Goal: Information Seeking & Learning: Learn about a topic

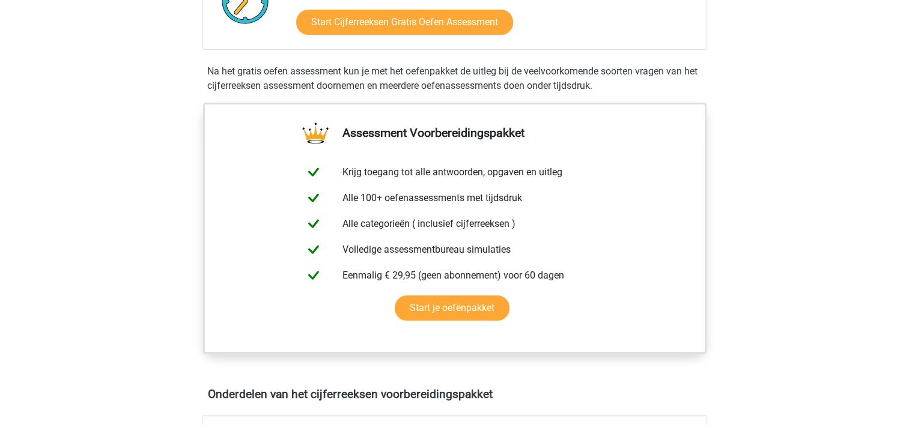
scroll to position [290, 0]
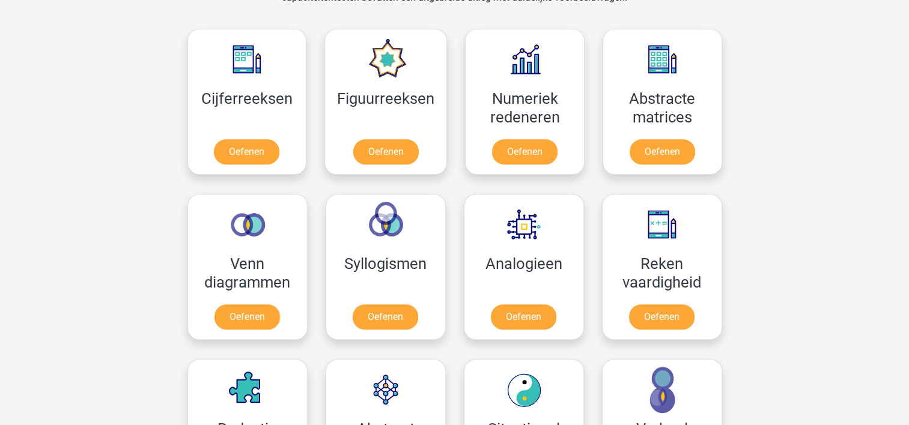
scroll to position [535, 0]
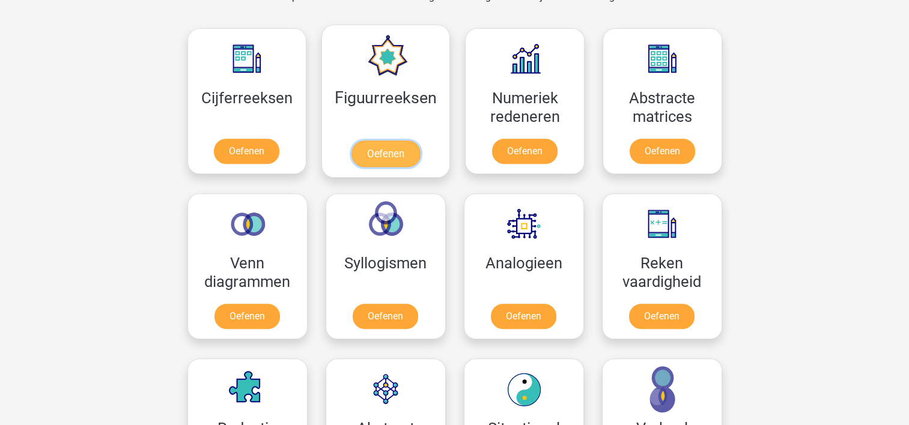
click at [368, 162] on link "Oefenen" at bounding box center [386, 154] width 69 height 26
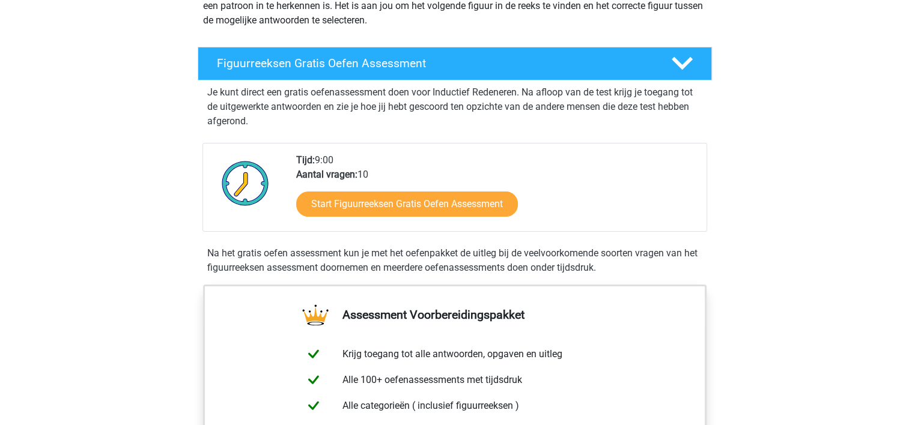
scroll to position [218, 0]
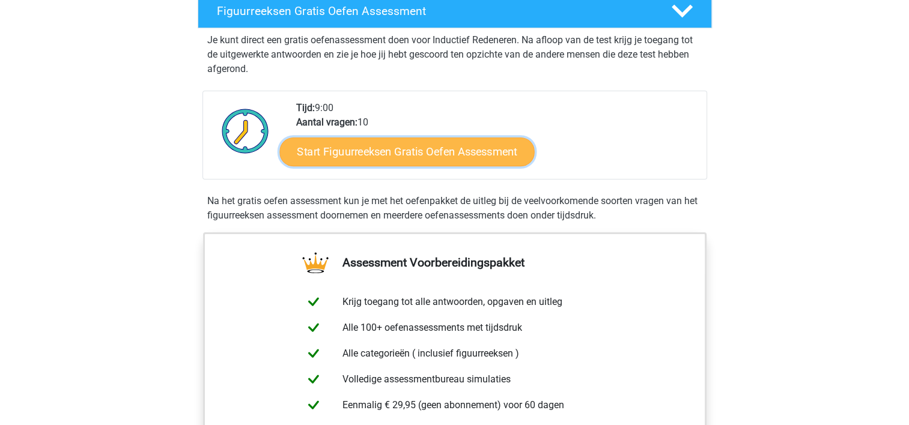
click at [442, 144] on link "Start Figuurreeksen Gratis Oefen Assessment" at bounding box center [406, 151] width 255 height 29
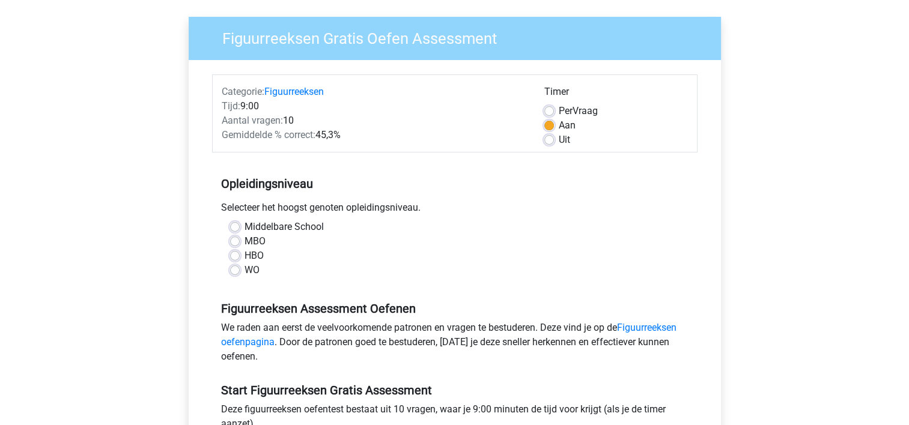
scroll to position [94, 0]
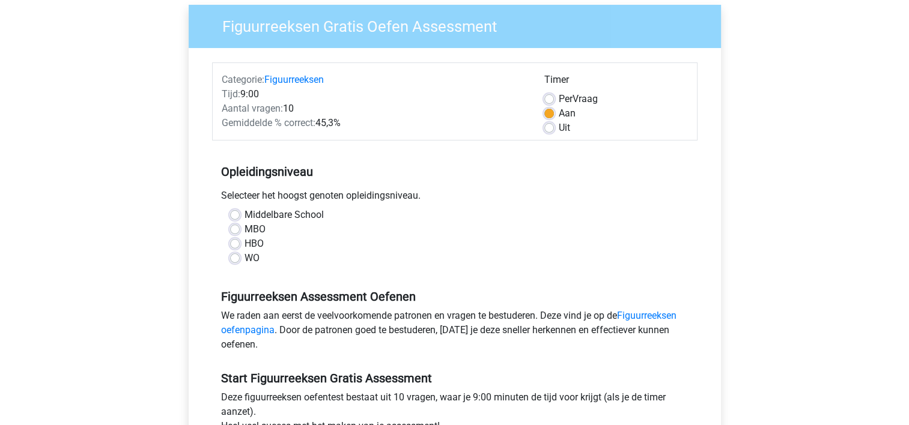
click at [257, 246] on label "HBO" at bounding box center [254, 244] width 19 height 14
click at [240, 246] on input "HBO" at bounding box center [235, 243] width 10 height 12
radio input "true"
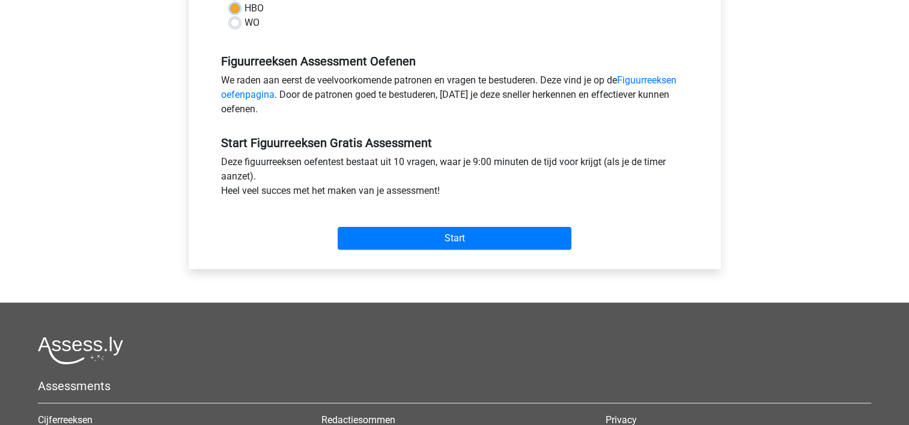
scroll to position [332, 0]
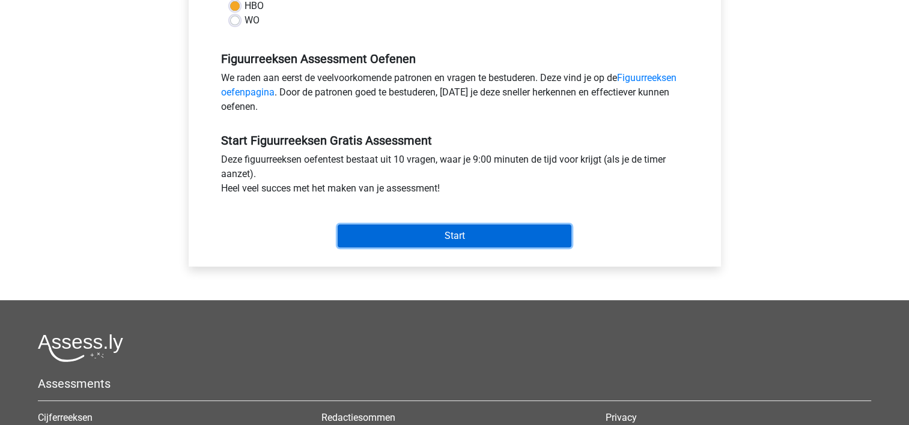
click at [409, 245] on input "Start" at bounding box center [455, 236] width 234 height 23
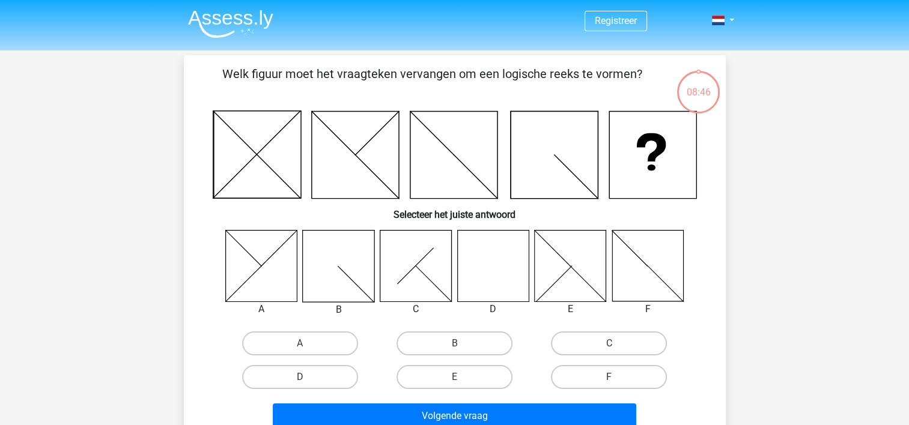
click at [509, 268] on icon at bounding box center [493, 266] width 72 height 72
click at [317, 377] on label "D" at bounding box center [300, 377] width 116 height 24
click at [308, 377] on input "D" at bounding box center [304, 381] width 8 height 8
radio input "true"
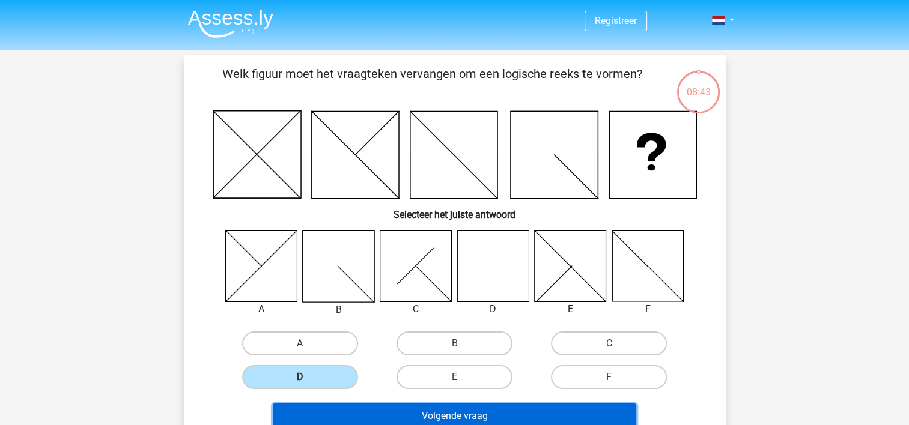
click at [403, 406] on button "Volgende vraag" at bounding box center [455, 416] width 364 height 25
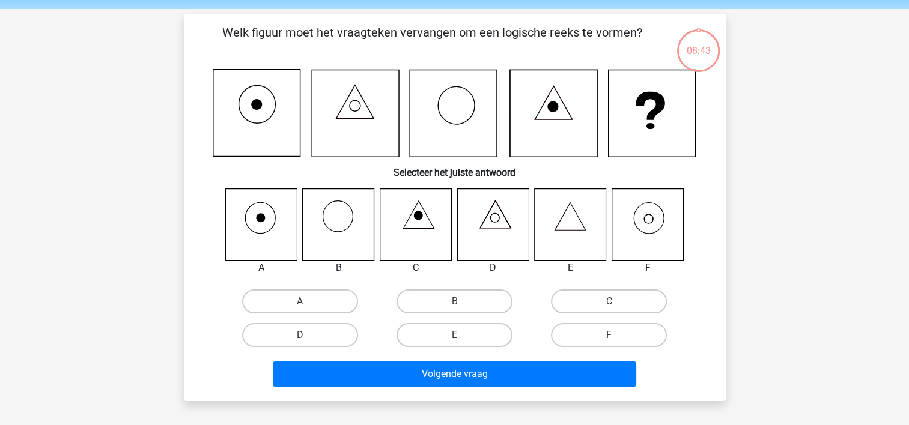
scroll to position [55, 0]
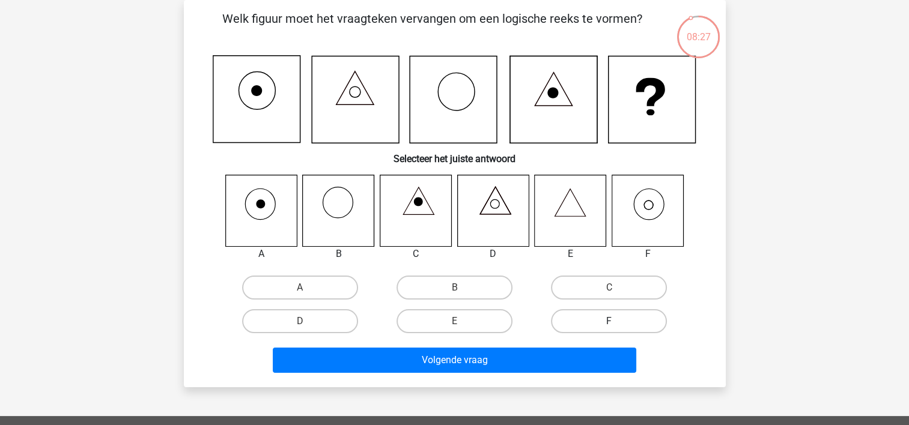
click at [621, 316] on label "F" at bounding box center [609, 321] width 116 height 24
click at [617, 321] on input "F" at bounding box center [613, 325] width 8 height 8
radio input "true"
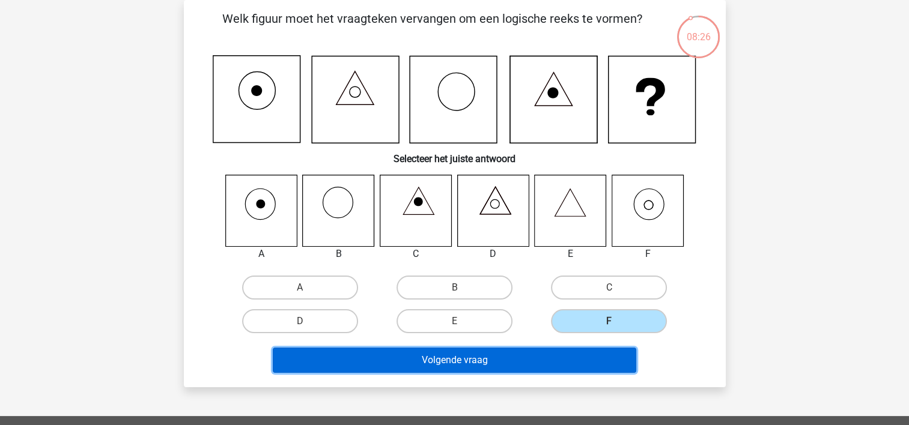
click at [522, 364] on button "Volgende vraag" at bounding box center [455, 360] width 364 height 25
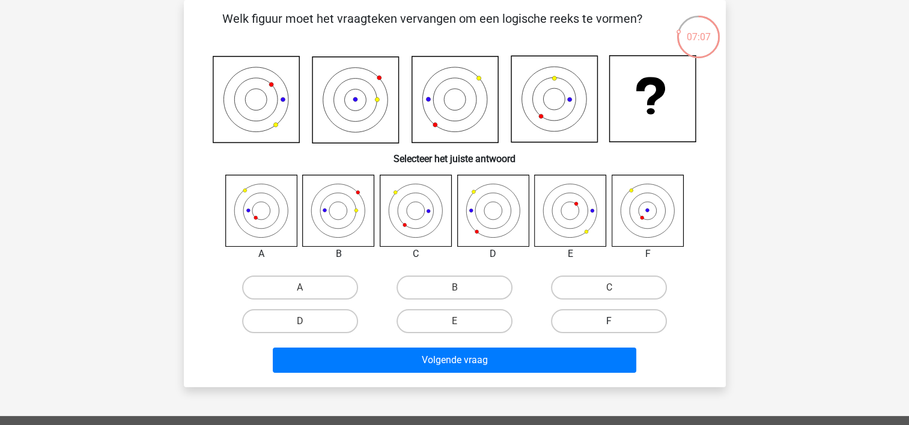
click at [608, 315] on label "F" at bounding box center [609, 321] width 116 height 24
click at [609, 321] on input "F" at bounding box center [613, 325] width 8 height 8
radio input "true"
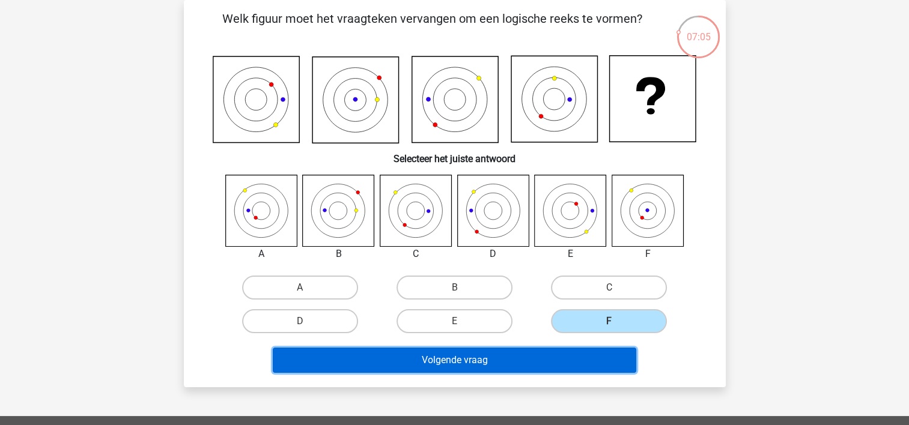
click at [493, 353] on button "Volgende vraag" at bounding box center [455, 360] width 364 height 25
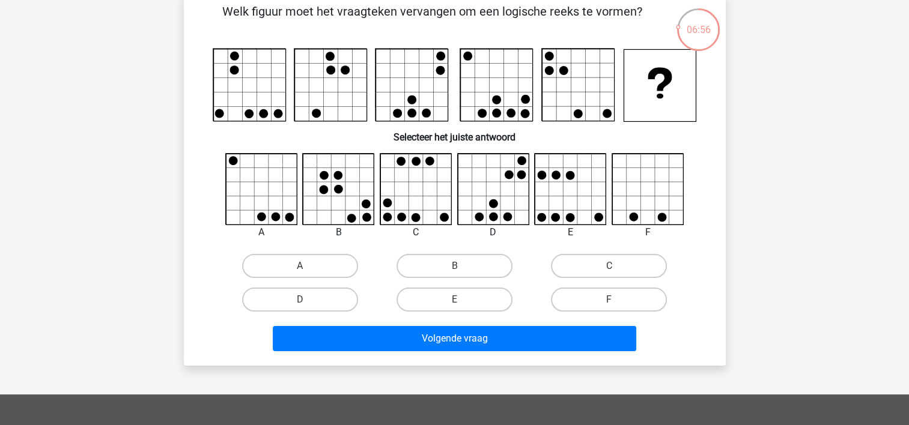
scroll to position [62, 0]
click at [475, 306] on label "E" at bounding box center [455, 300] width 116 height 24
click at [462, 306] on input "E" at bounding box center [458, 304] width 8 height 8
radio input "true"
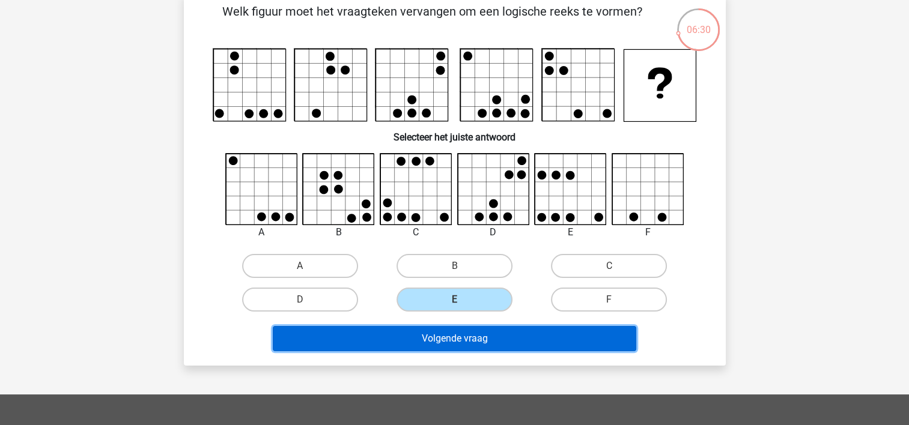
click at [464, 335] on button "Volgende vraag" at bounding box center [455, 338] width 364 height 25
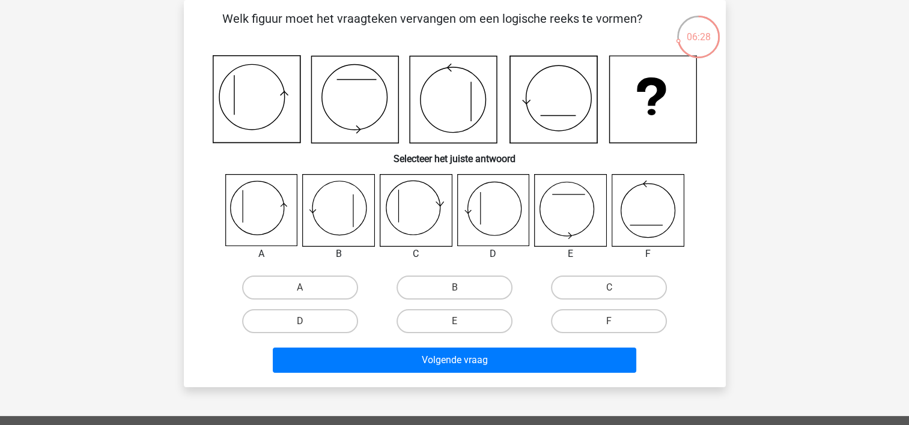
scroll to position [47, 0]
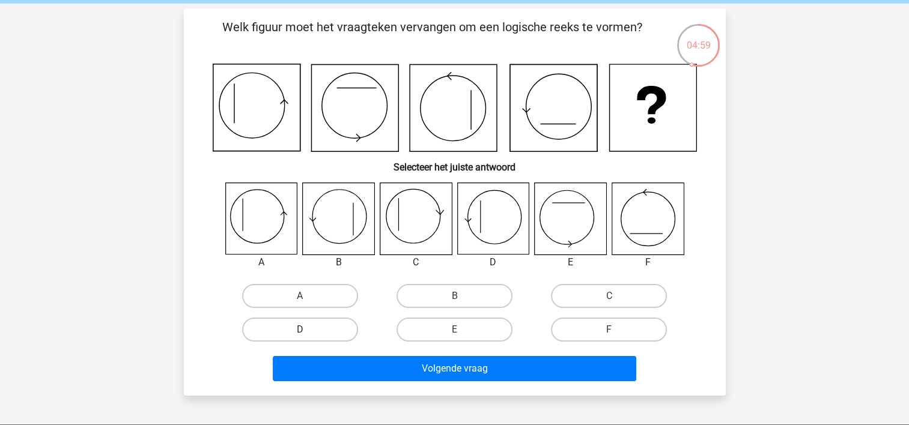
click at [325, 329] on label "D" at bounding box center [300, 330] width 116 height 24
click at [308, 330] on input "D" at bounding box center [304, 334] width 8 height 8
radio input "true"
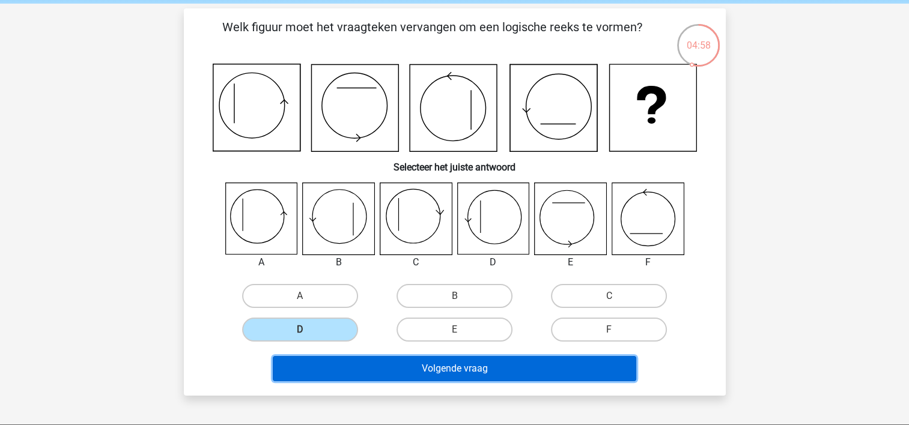
click at [401, 365] on button "Volgende vraag" at bounding box center [455, 368] width 364 height 25
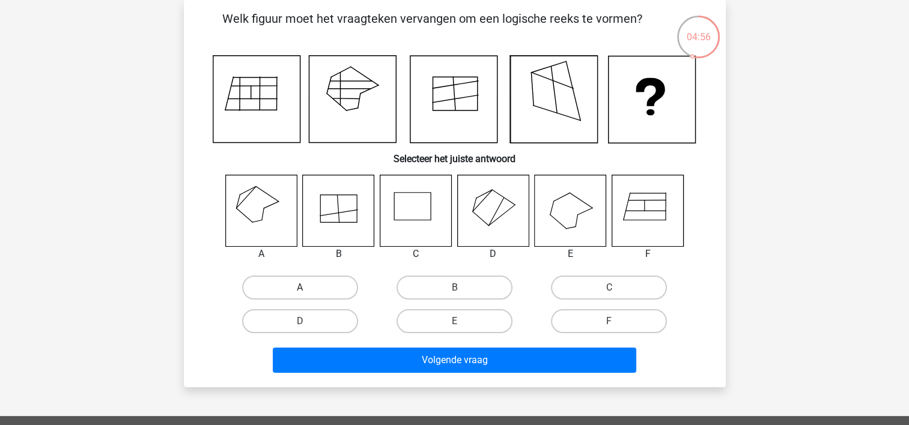
scroll to position [28, 0]
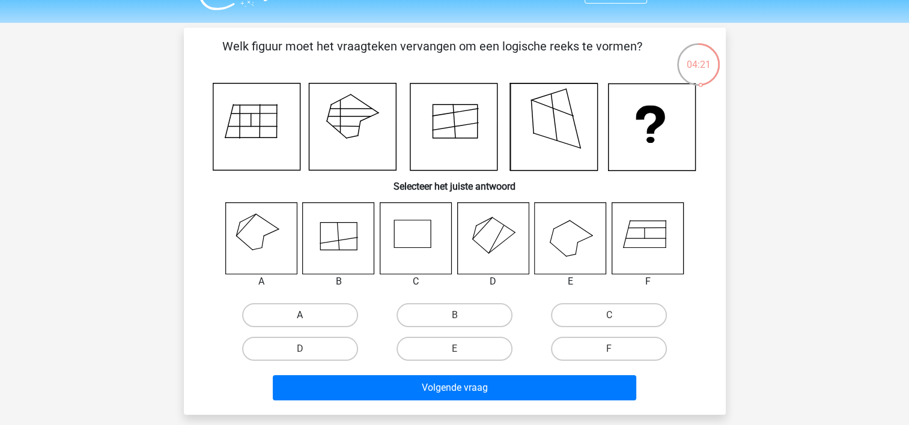
click at [296, 315] on label "A" at bounding box center [300, 315] width 116 height 24
click at [300, 315] on input "A" at bounding box center [304, 319] width 8 height 8
radio input "true"
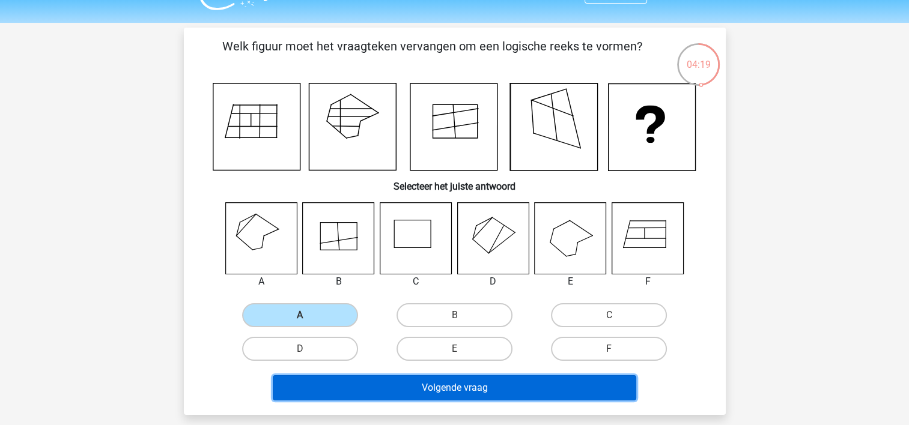
click at [400, 392] on button "Volgende vraag" at bounding box center [455, 388] width 364 height 25
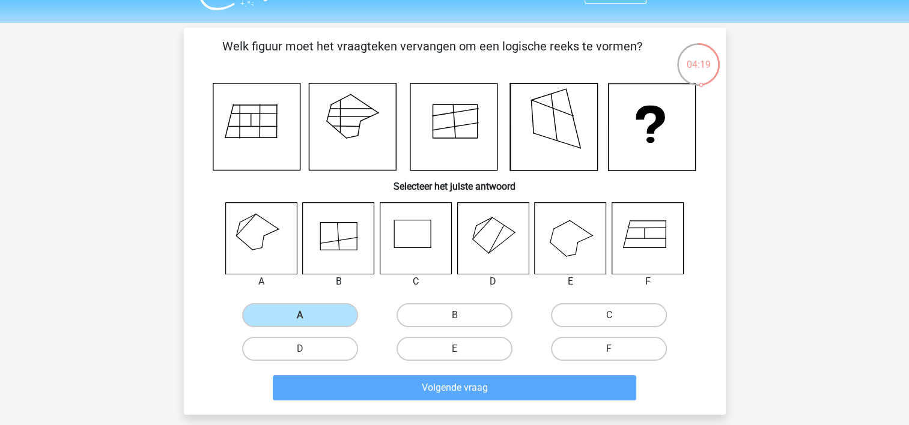
scroll to position [55, 0]
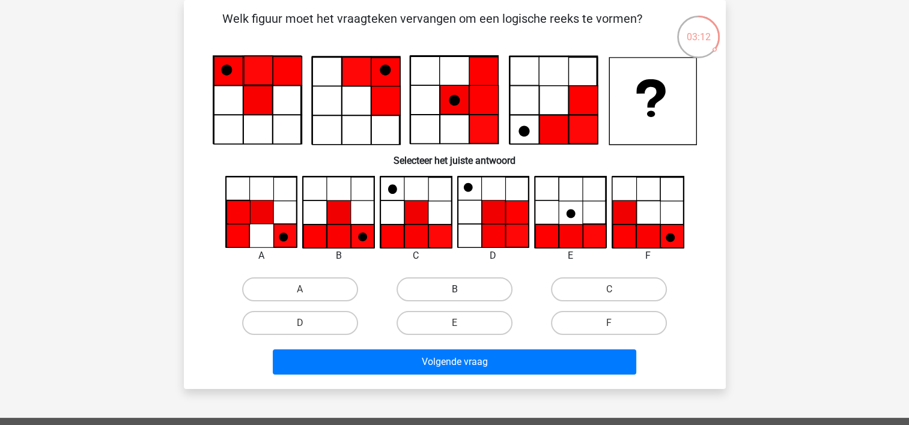
click at [465, 278] on label "B" at bounding box center [455, 290] width 116 height 24
click at [462, 290] on input "B" at bounding box center [458, 294] width 8 height 8
radio input "true"
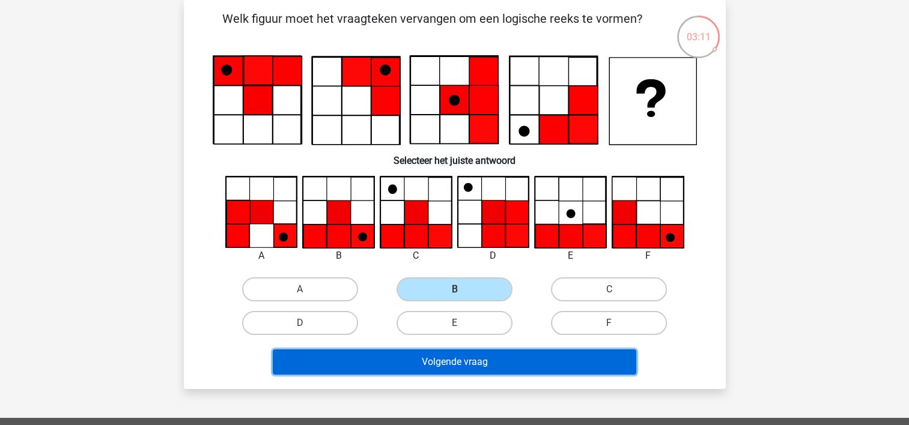
click at [472, 370] on button "Volgende vraag" at bounding box center [455, 362] width 364 height 25
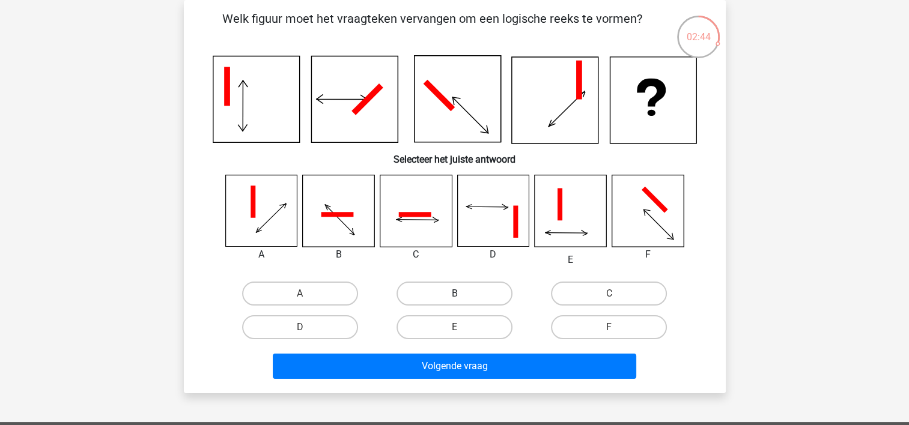
click at [454, 284] on label "B" at bounding box center [455, 294] width 116 height 24
click at [454, 294] on input "B" at bounding box center [458, 298] width 8 height 8
radio input "true"
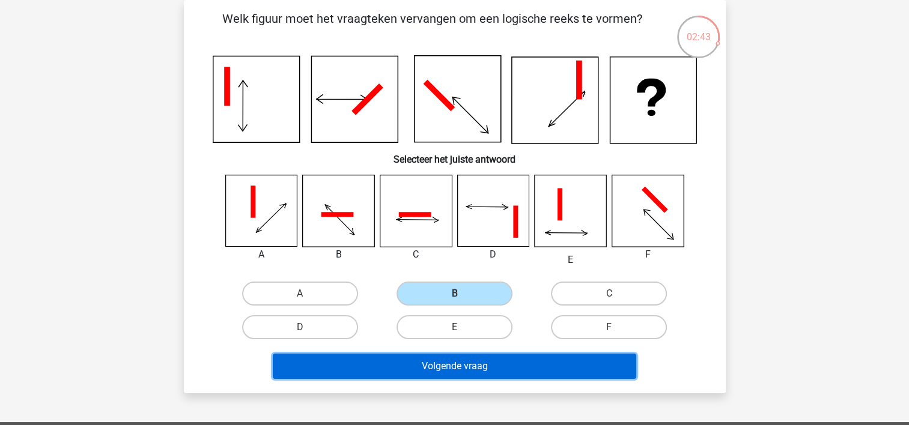
click at [456, 365] on button "Volgende vraag" at bounding box center [455, 366] width 364 height 25
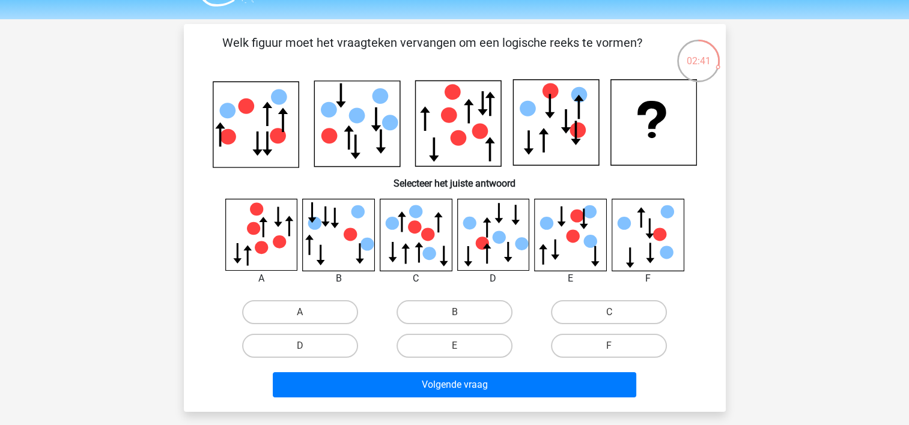
scroll to position [26, 0]
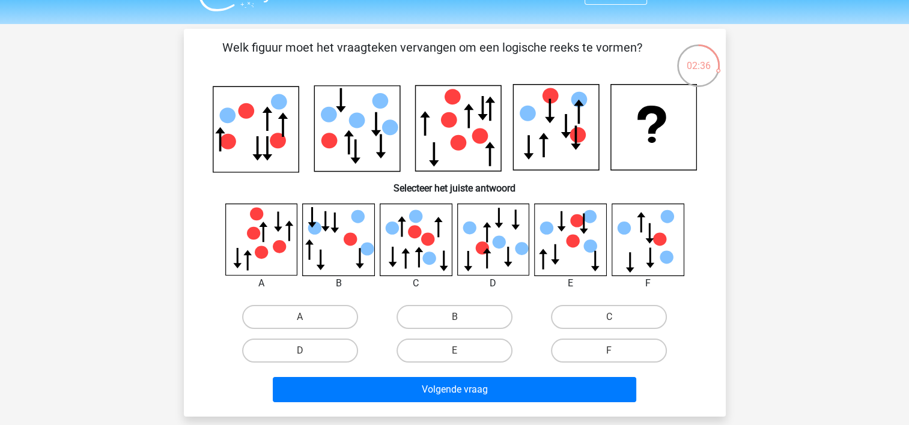
drag, startPoint x: 230, startPoint y: 139, endPoint x: 278, endPoint y: 137, distance: 48.7
click at [278, 137] on icon at bounding box center [455, 128] width 484 height 89
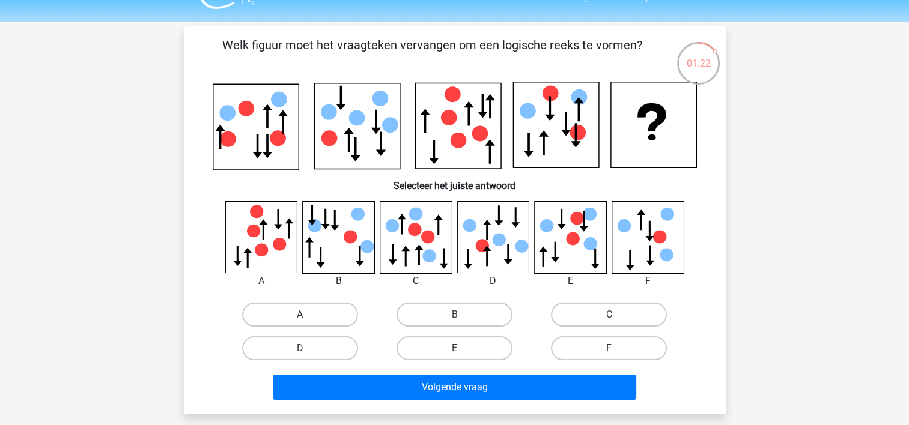
scroll to position [29, 0]
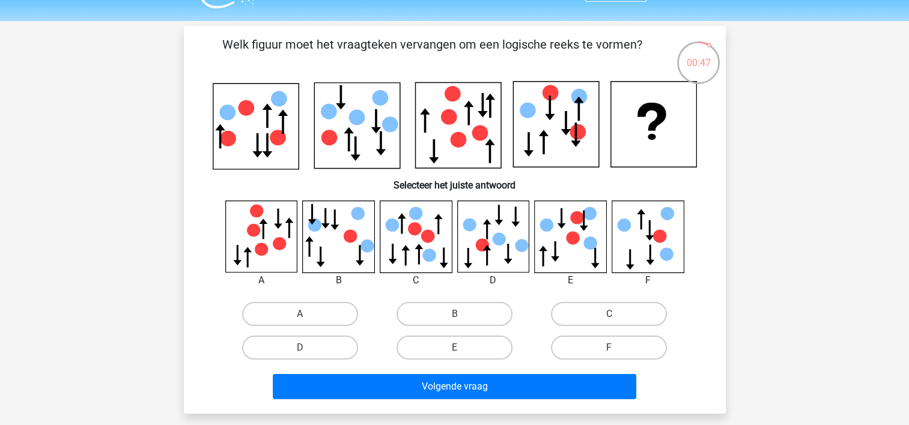
click at [615, 351] on input "F" at bounding box center [613, 352] width 8 height 8
radio input "true"
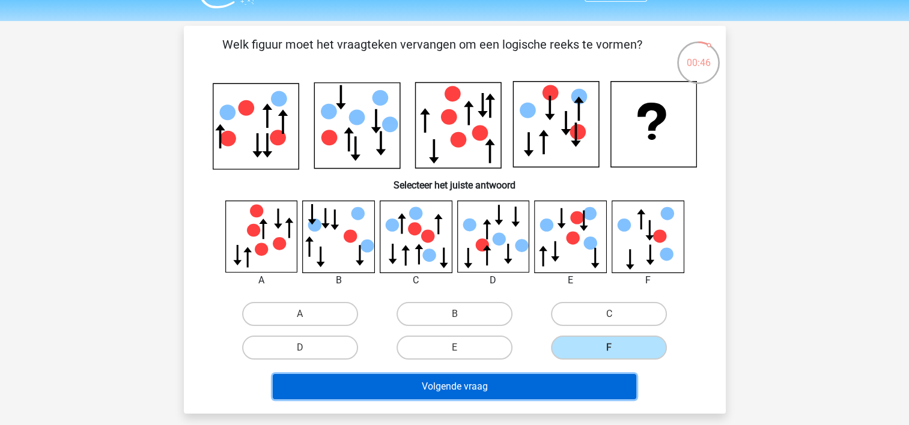
click at [549, 380] on button "Volgende vraag" at bounding box center [455, 386] width 364 height 25
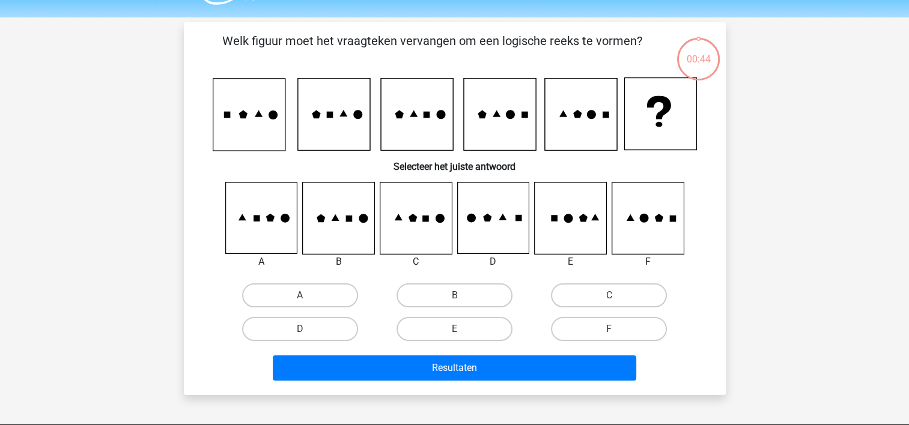
scroll to position [23, 0]
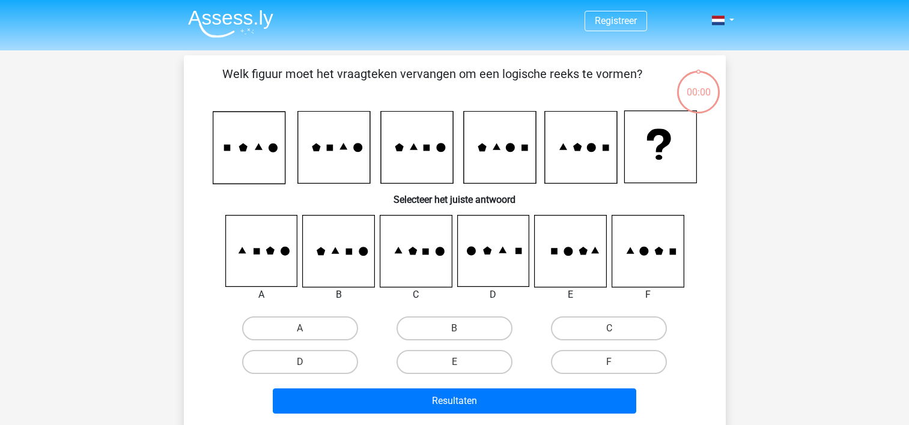
scroll to position [23, 0]
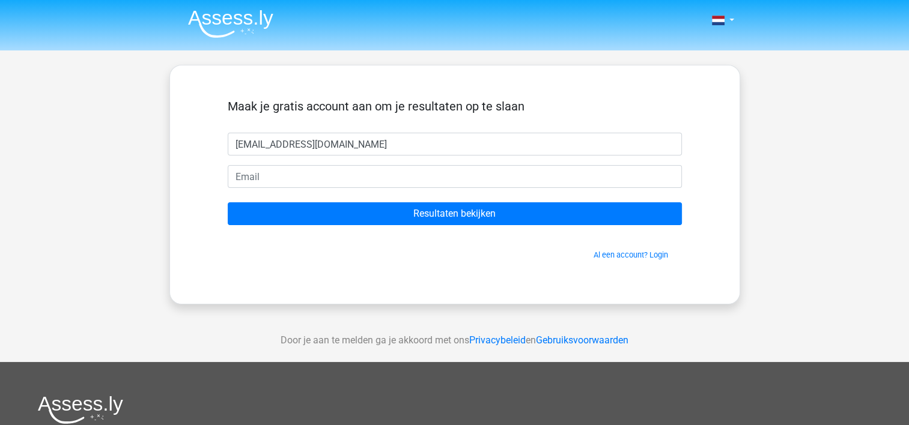
type input "[EMAIL_ADDRESS][DOMAIN_NAME]"
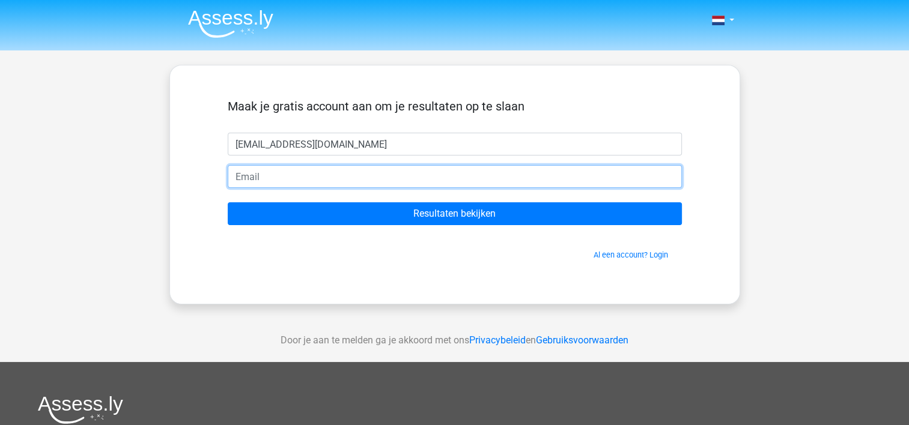
click at [364, 180] on input "email" at bounding box center [455, 176] width 454 height 23
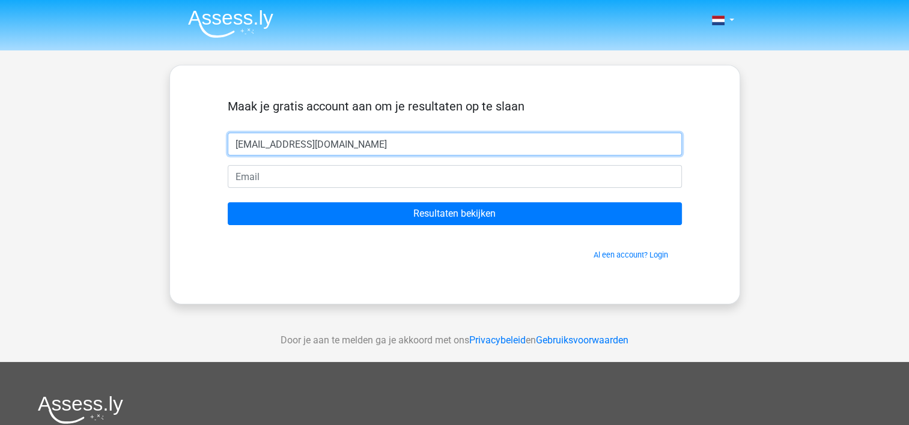
click at [381, 148] on input "[EMAIL_ADDRESS][DOMAIN_NAME]" at bounding box center [455, 144] width 454 height 23
drag, startPoint x: 381, startPoint y: 148, endPoint x: 233, endPoint y: 148, distance: 147.8
click at [233, 148] on input "[EMAIL_ADDRESS][DOMAIN_NAME]" at bounding box center [455, 144] width 454 height 23
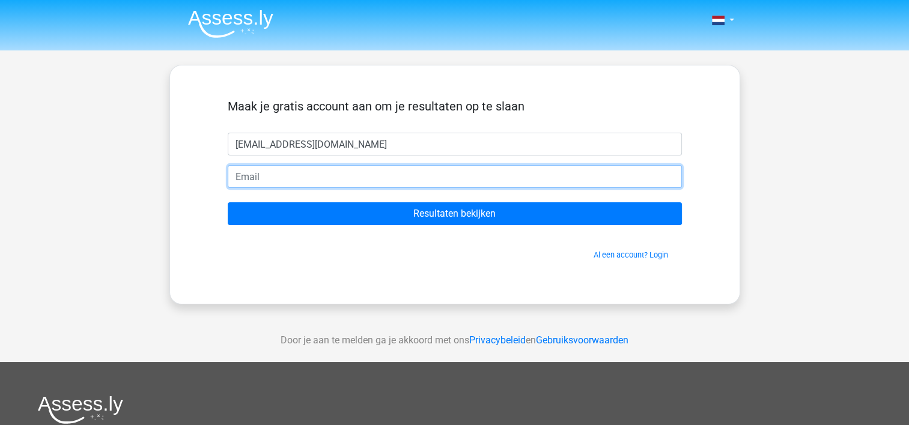
click at [267, 171] on input "email" at bounding box center [455, 176] width 454 height 23
paste input "[EMAIL_ADDRESS][DOMAIN_NAME]"
type input "[EMAIL_ADDRESS][DOMAIN_NAME]"
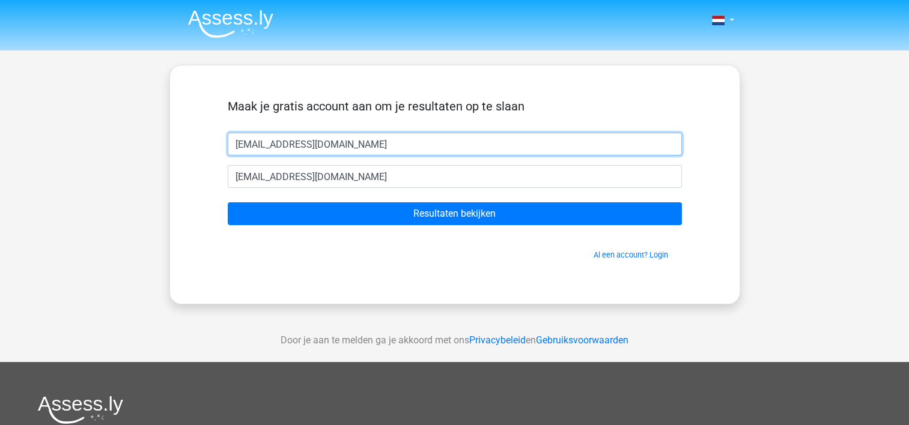
click at [368, 144] on input "[EMAIL_ADDRESS][DOMAIN_NAME]" at bounding box center [455, 144] width 454 height 23
type input "s"
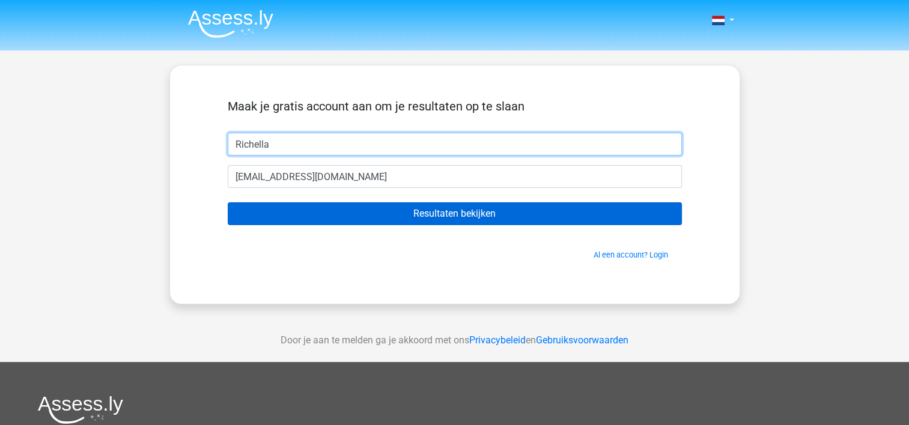
type input "Richella"
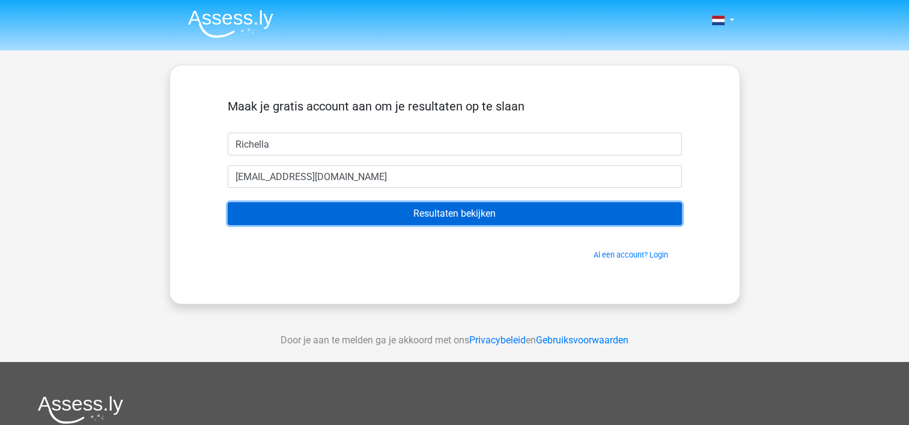
click at [419, 210] on input "Resultaten bekijken" at bounding box center [455, 214] width 454 height 23
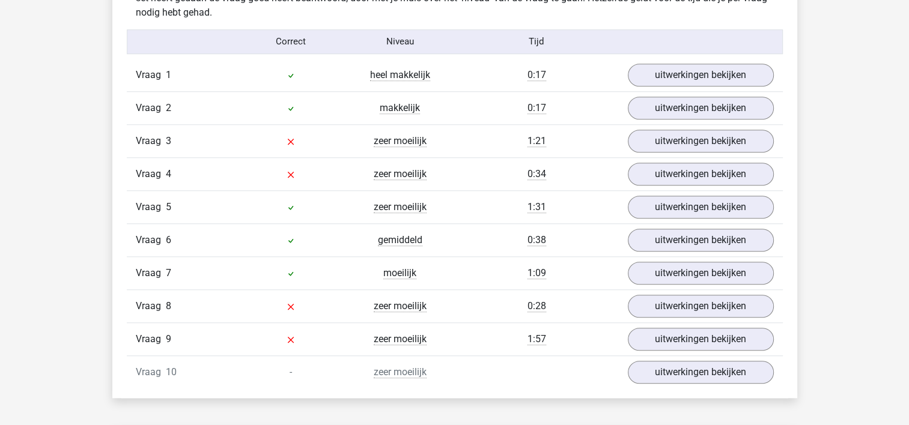
scroll to position [979, 0]
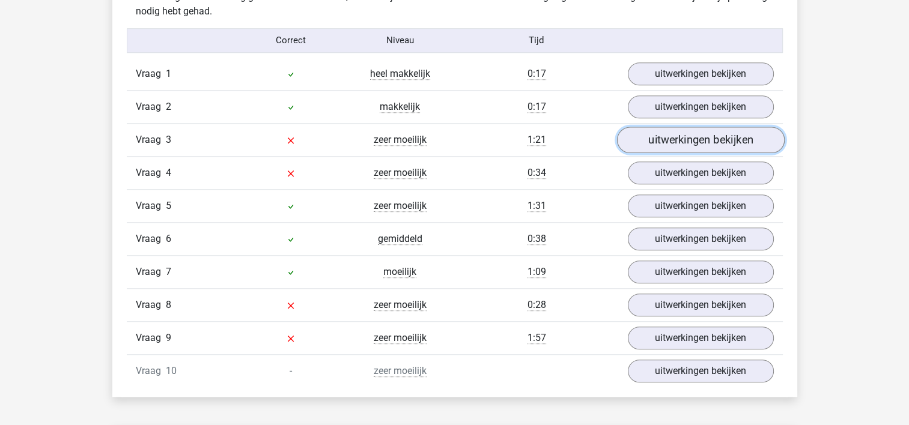
click at [685, 143] on link "uitwerkingen bekijken" at bounding box center [701, 140] width 168 height 26
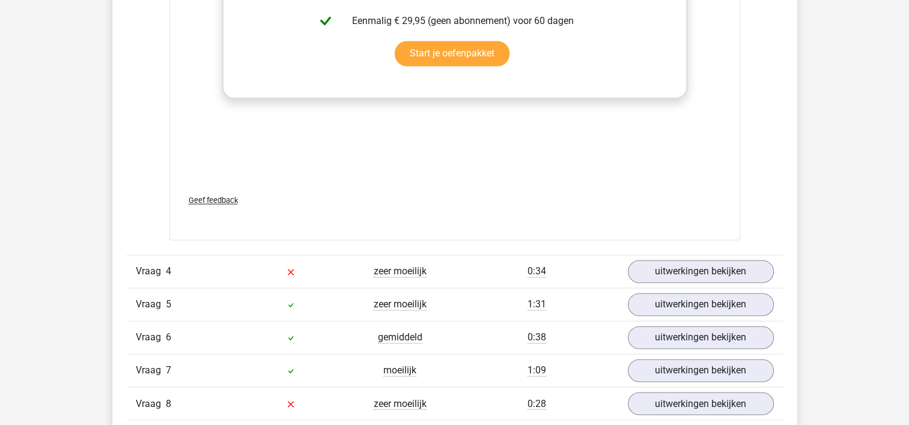
scroll to position [2071, 0]
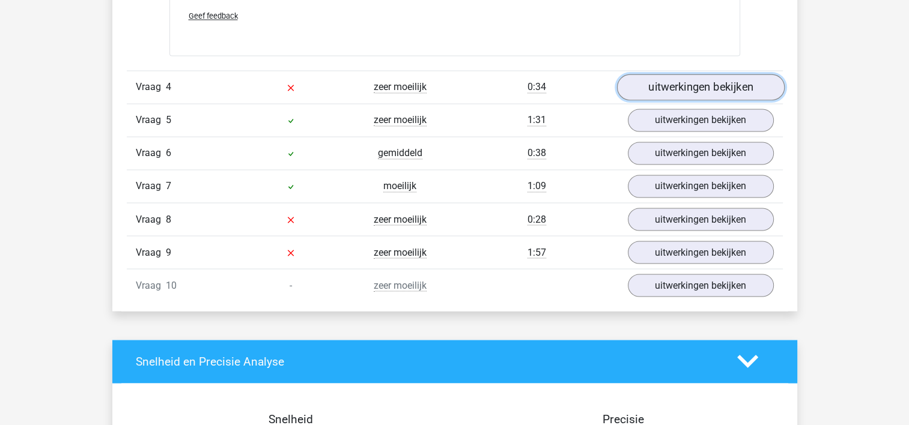
click at [671, 93] on link "uitwerkingen bekijken" at bounding box center [701, 87] width 168 height 26
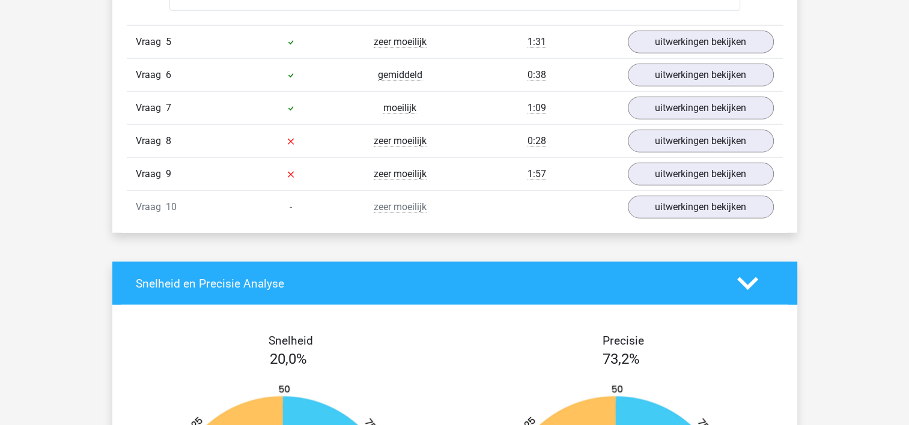
scroll to position [2865, 0]
click at [657, 144] on link "uitwerkingen bekijken" at bounding box center [701, 142] width 168 height 26
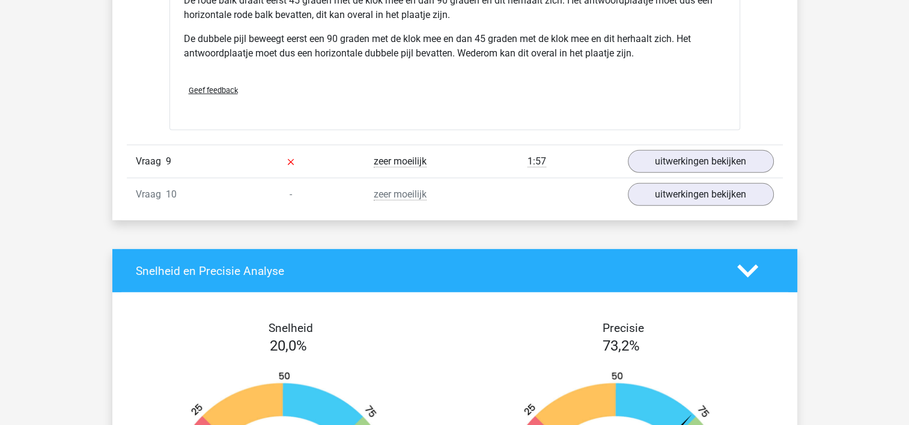
scroll to position [3639, 0]
click at [704, 154] on link "uitwerkingen bekijken" at bounding box center [701, 161] width 168 height 26
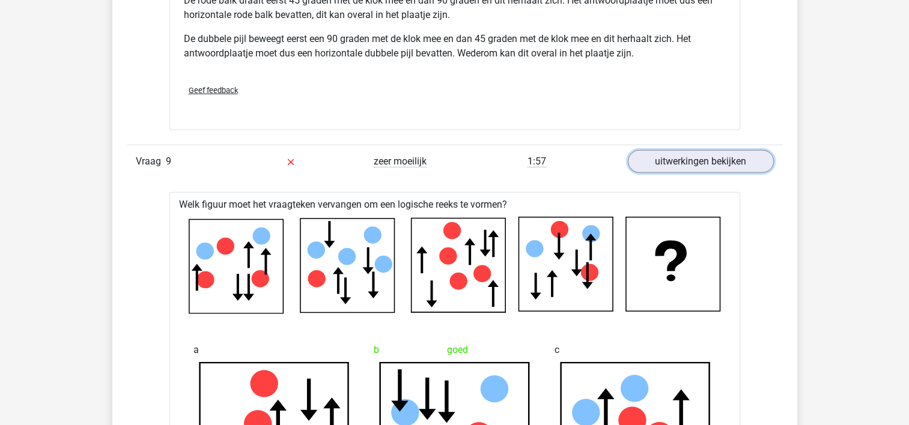
scroll to position [3602, 0]
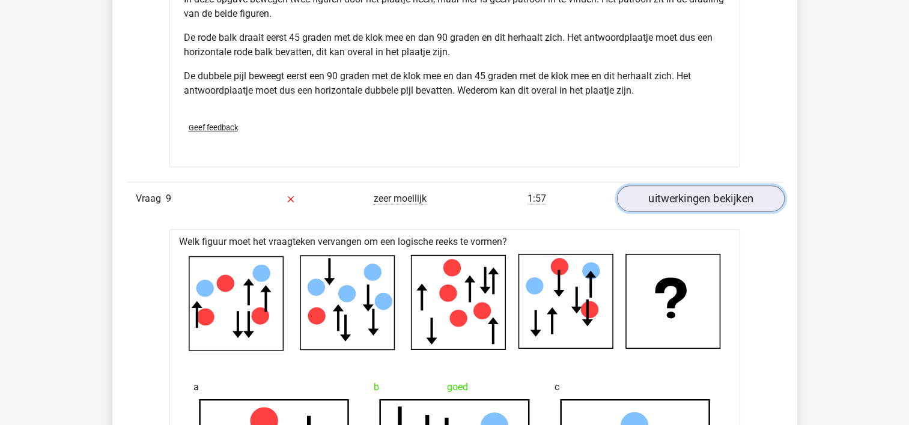
click at [675, 202] on link "uitwerkingen bekijken" at bounding box center [701, 199] width 168 height 26
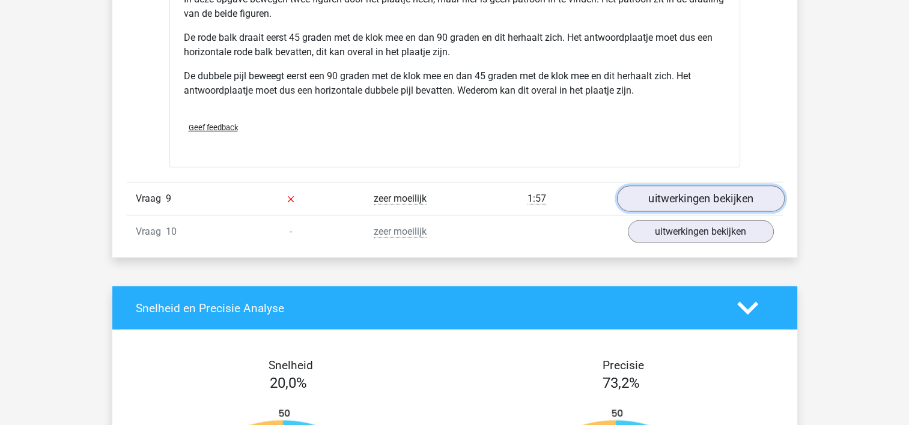
click at [675, 202] on link "uitwerkingen bekijken" at bounding box center [701, 199] width 168 height 26
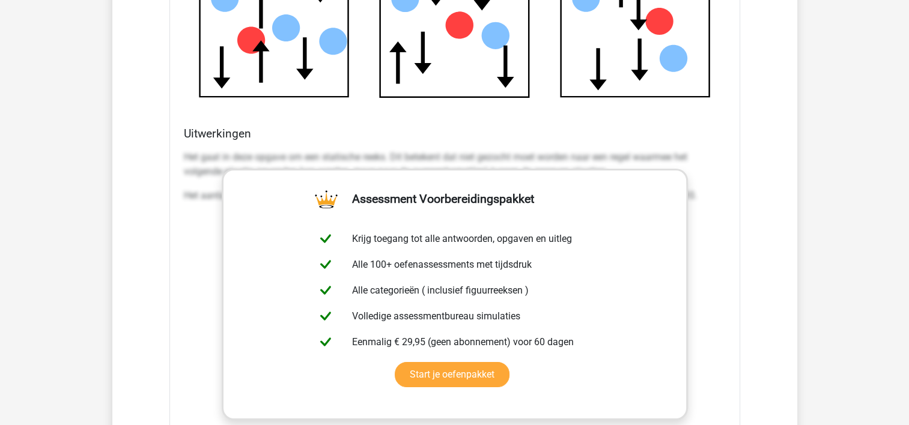
scroll to position [4370, 0]
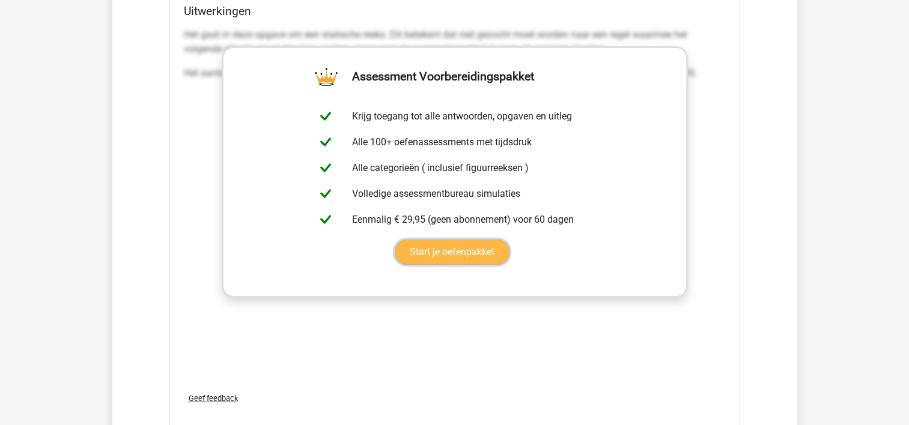
click at [510, 240] on link "Start je oefenpakket" at bounding box center [452, 252] width 115 height 25
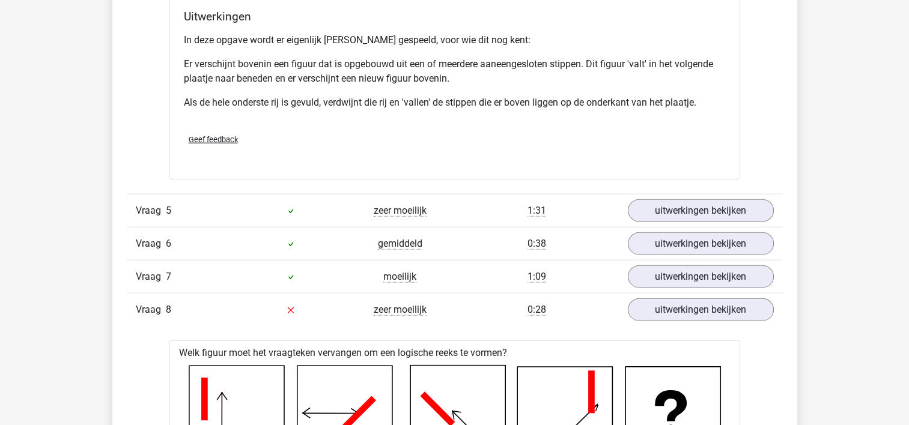
scroll to position [2693, 0]
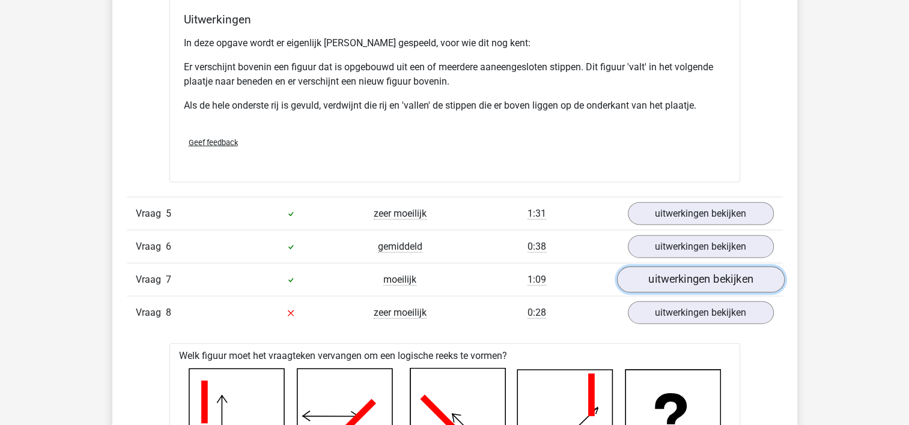
click at [707, 276] on link "uitwerkingen bekijken" at bounding box center [701, 280] width 168 height 26
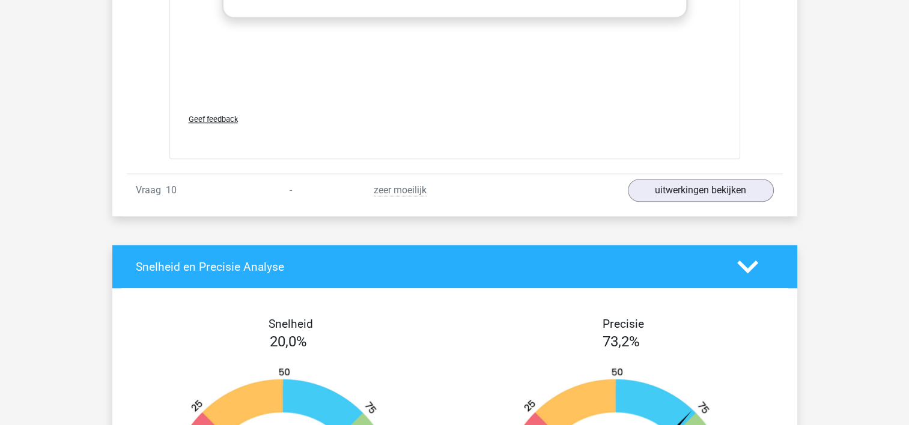
scroll to position [5638, 0]
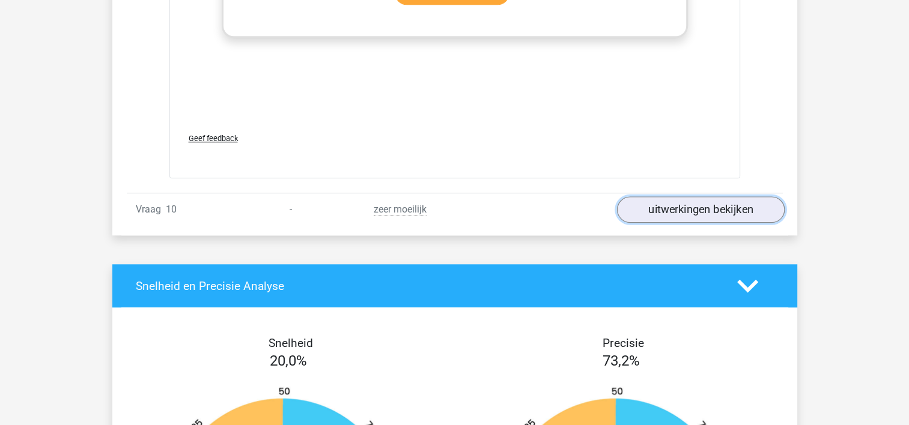
click at [662, 197] on link "uitwerkingen bekijken" at bounding box center [701, 210] width 168 height 26
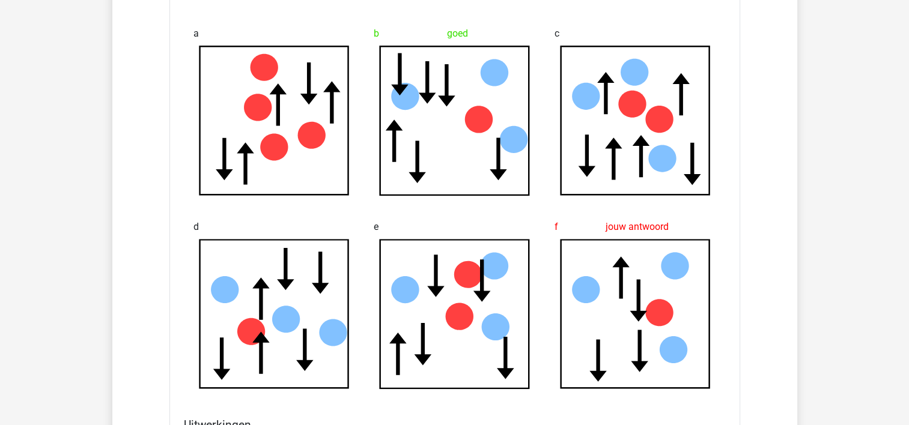
scroll to position [4953, 0]
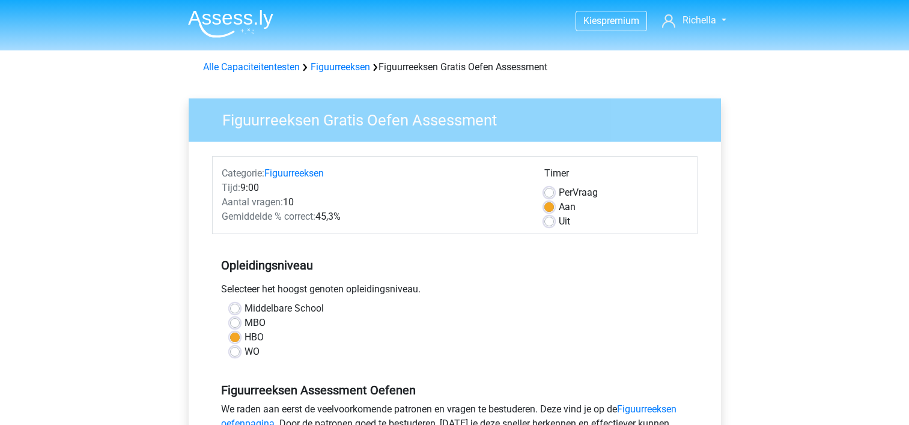
scroll to position [332, 0]
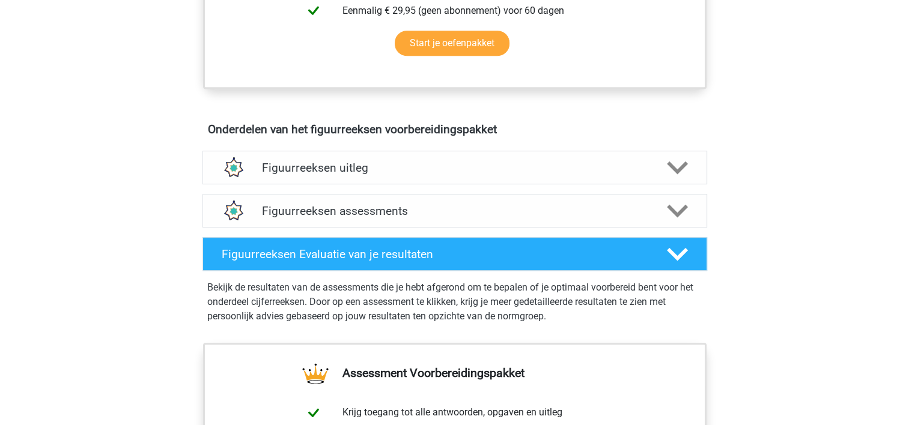
scroll to position [694, 0]
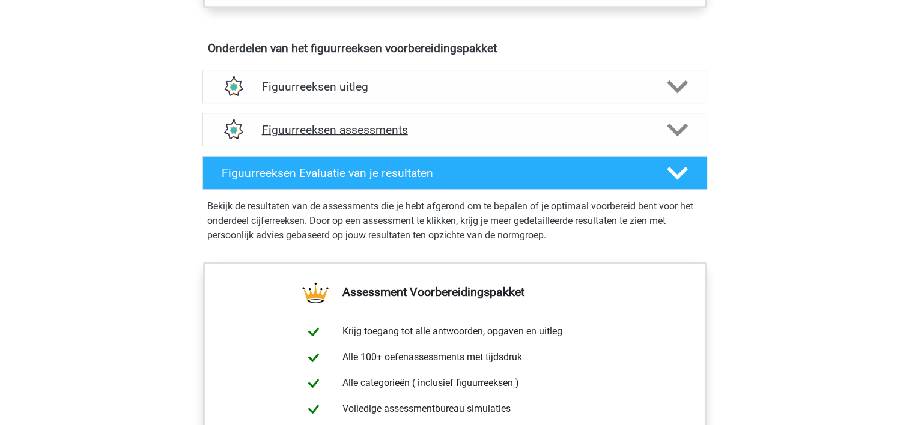
click at [456, 126] on h4 "Figuurreeksen assessments" at bounding box center [455, 130] width 386 height 14
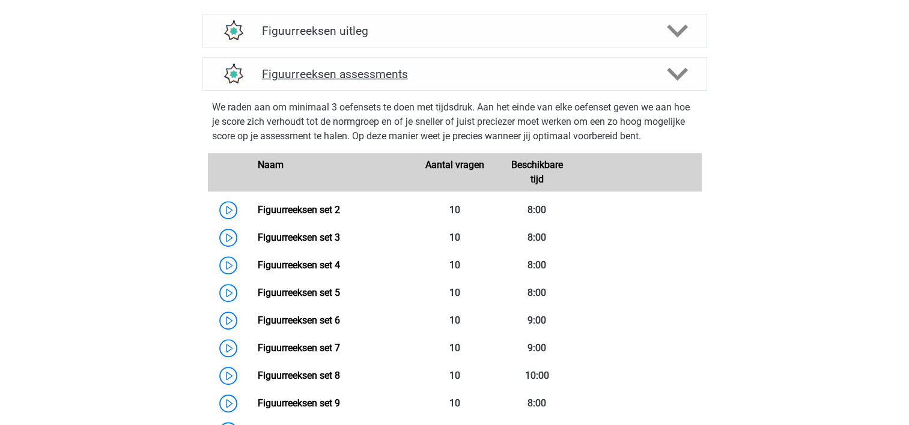
scroll to position [808, 0]
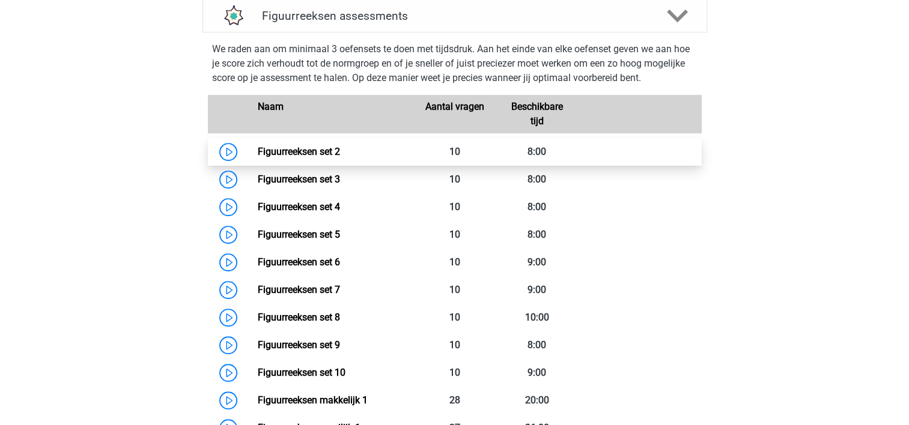
click at [258, 147] on link "Figuurreeksen set 2" at bounding box center [299, 151] width 82 height 11
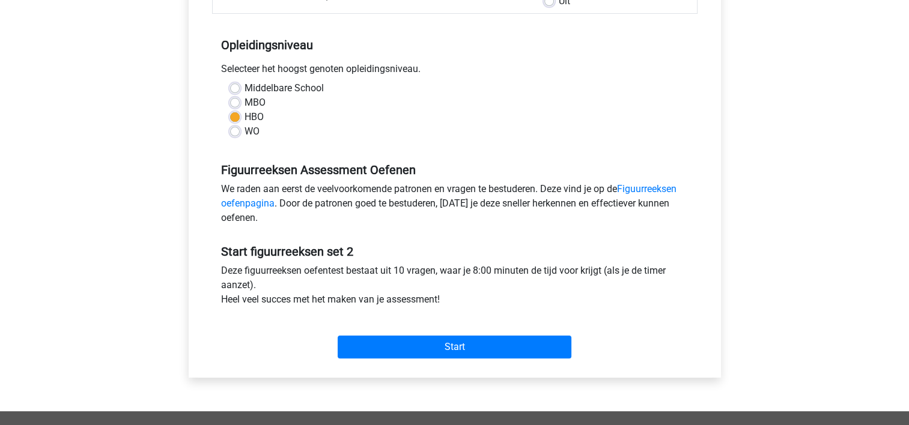
scroll to position [302, 0]
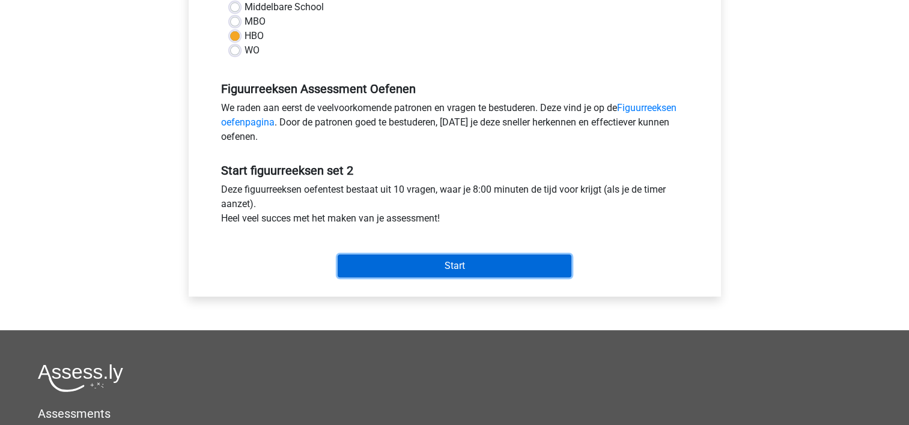
click at [380, 264] on input "Start" at bounding box center [455, 266] width 234 height 23
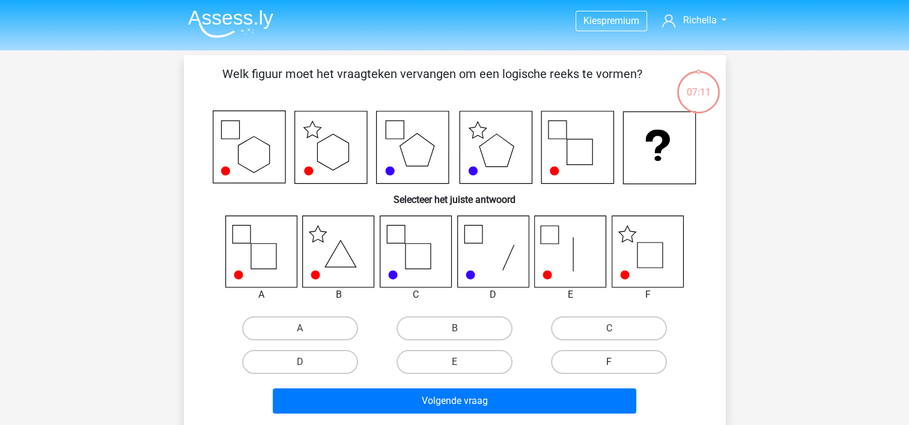
click at [600, 368] on label "F" at bounding box center [609, 362] width 116 height 24
click at [609, 368] on input "F" at bounding box center [613, 366] width 8 height 8
radio input "true"
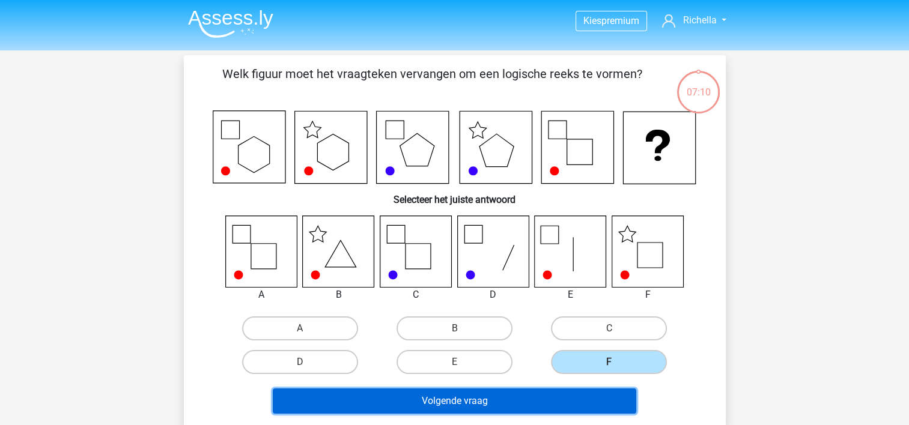
click at [538, 395] on button "Volgende vraag" at bounding box center [455, 401] width 364 height 25
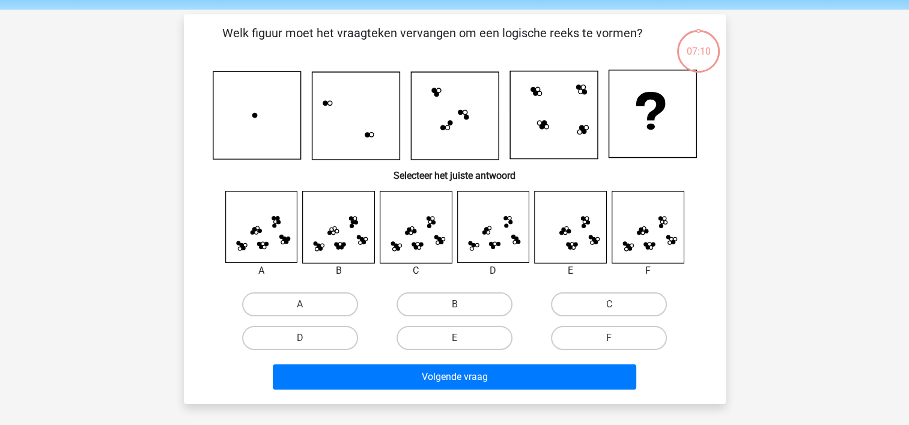
scroll to position [55, 0]
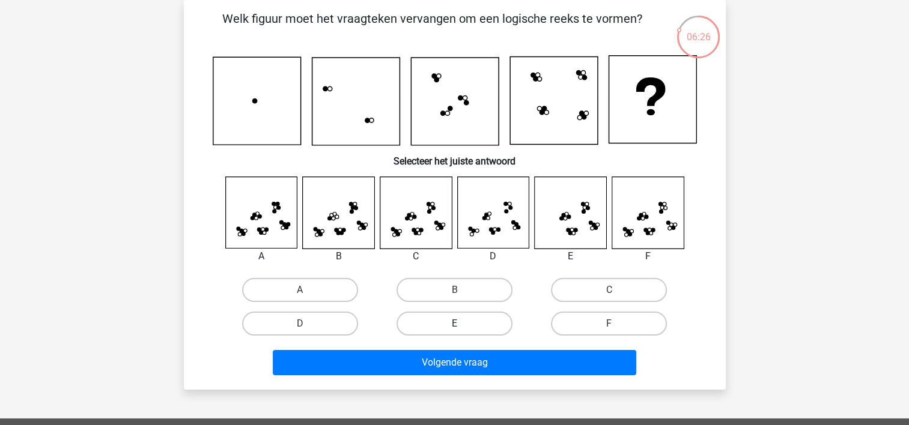
click at [473, 328] on label "E" at bounding box center [455, 324] width 116 height 24
click at [462, 328] on input "E" at bounding box center [458, 328] width 8 height 8
radio input "true"
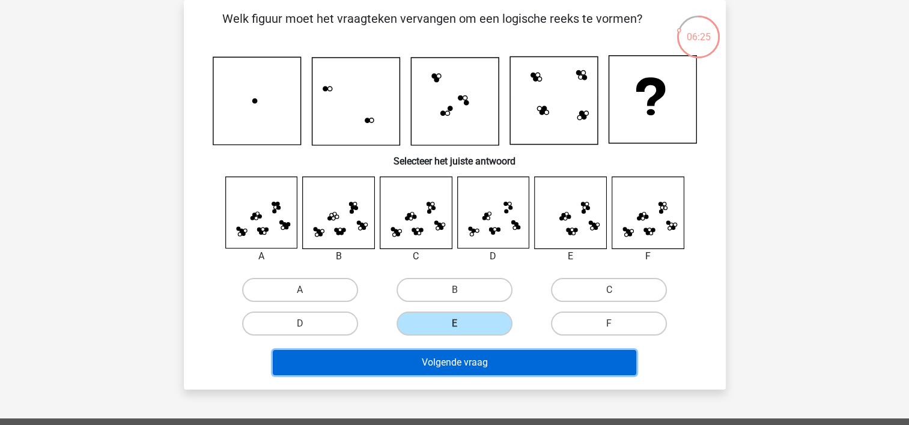
click at [464, 355] on button "Volgende vraag" at bounding box center [455, 362] width 364 height 25
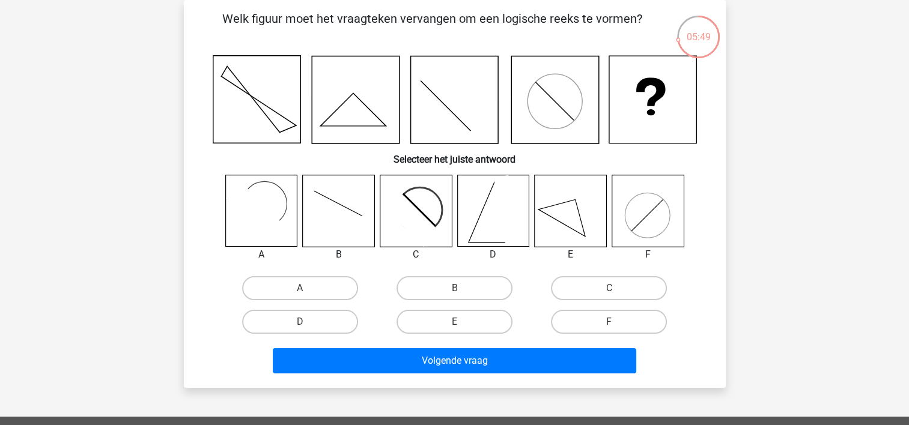
click at [413, 221] on icon at bounding box center [410, 218] width 58 height 58
click at [625, 293] on label "C" at bounding box center [609, 288] width 116 height 24
click at [617, 293] on input "C" at bounding box center [613, 292] width 8 height 8
radio input "true"
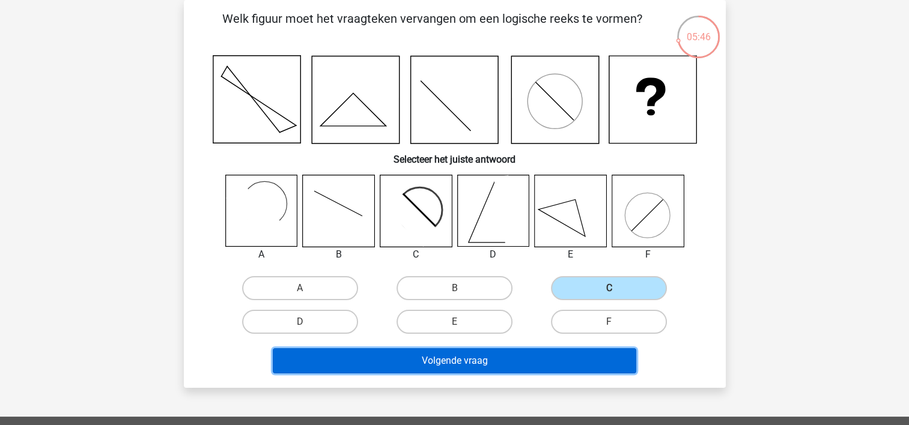
click at [514, 353] on button "Volgende vraag" at bounding box center [455, 361] width 364 height 25
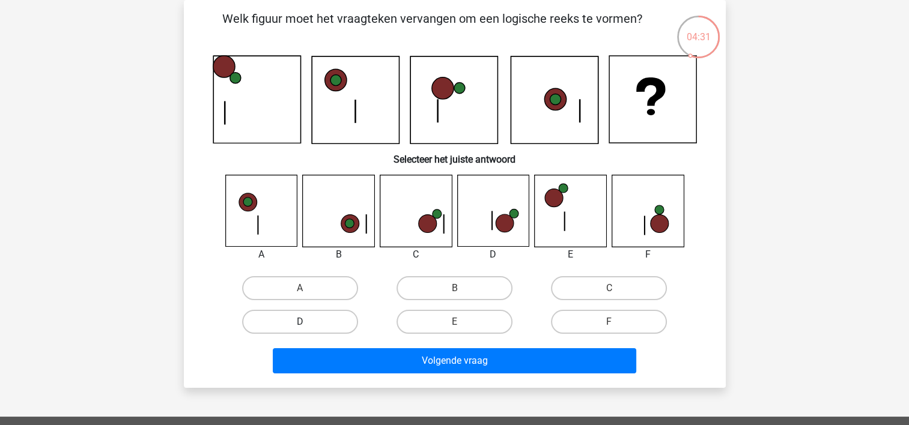
click at [304, 321] on label "D" at bounding box center [300, 322] width 116 height 24
click at [304, 322] on input "D" at bounding box center [304, 326] width 8 height 8
radio input "true"
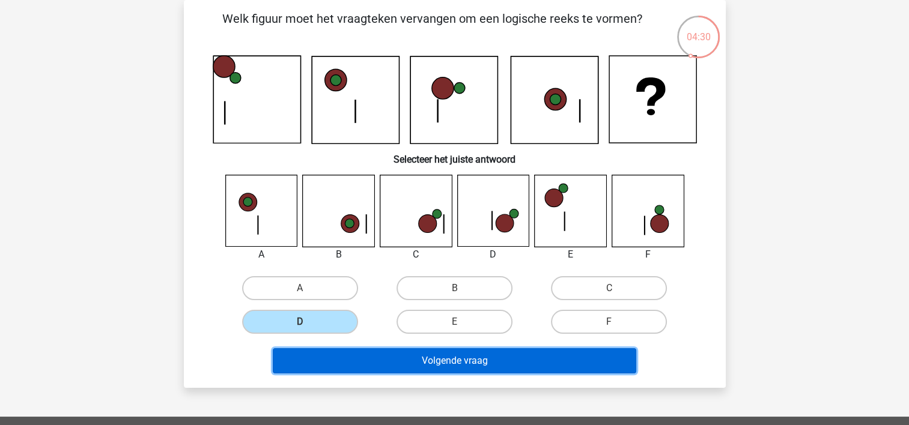
click at [332, 354] on button "Volgende vraag" at bounding box center [455, 361] width 364 height 25
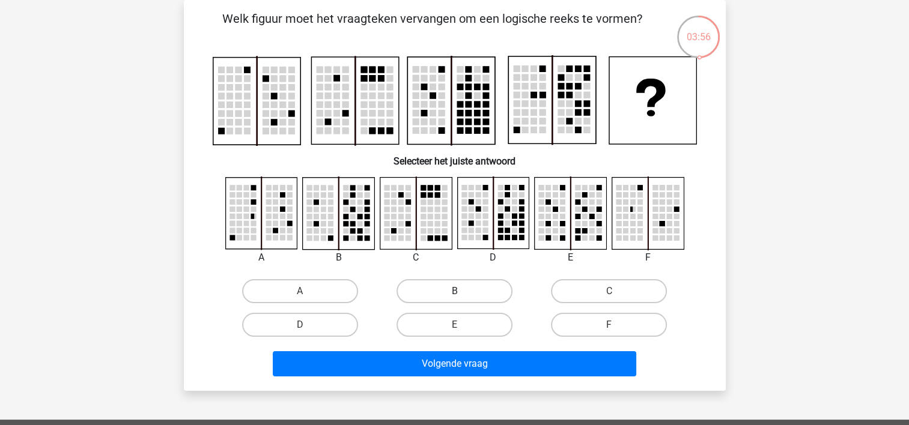
click at [466, 287] on label "B" at bounding box center [455, 291] width 116 height 24
click at [462, 291] on input "B" at bounding box center [458, 295] width 8 height 8
radio input "true"
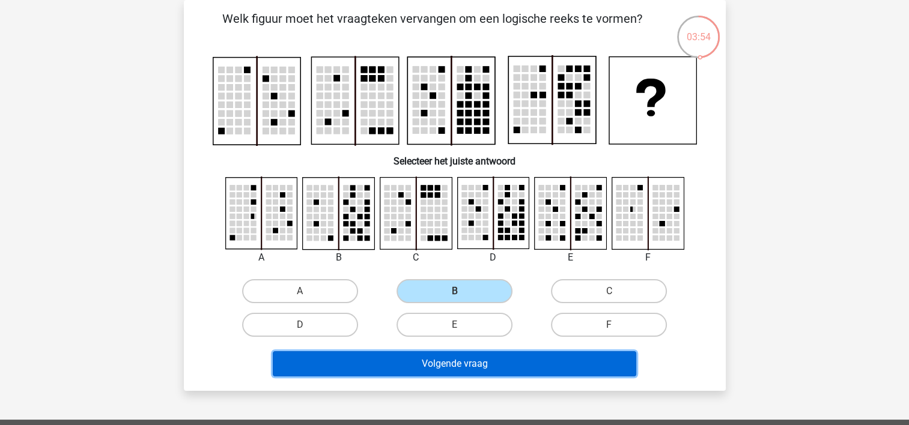
click at [433, 368] on button "Volgende vraag" at bounding box center [455, 364] width 364 height 25
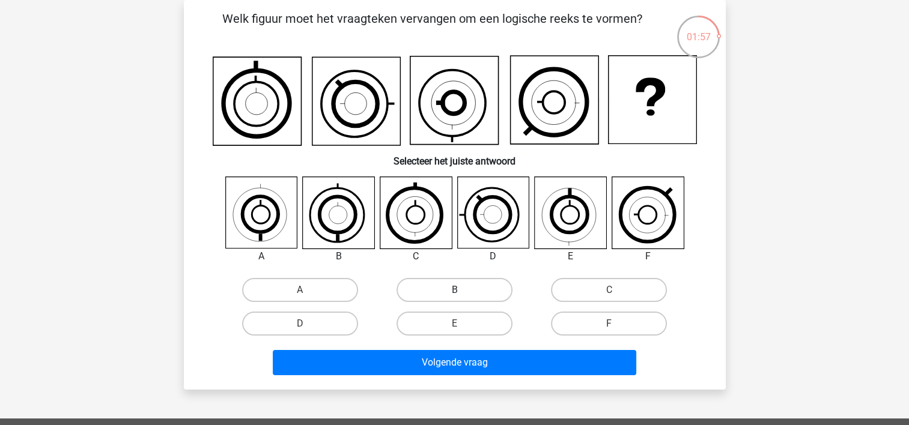
click at [452, 299] on label "B" at bounding box center [455, 290] width 116 height 24
click at [454, 298] on input "B" at bounding box center [458, 294] width 8 height 8
radio input "true"
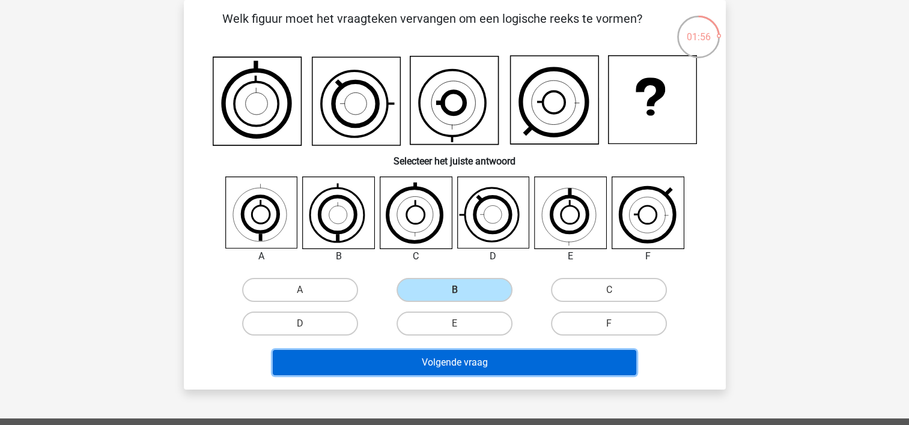
click at [445, 362] on button "Volgende vraag" at bounding box center [455, 362] width 364 height 25
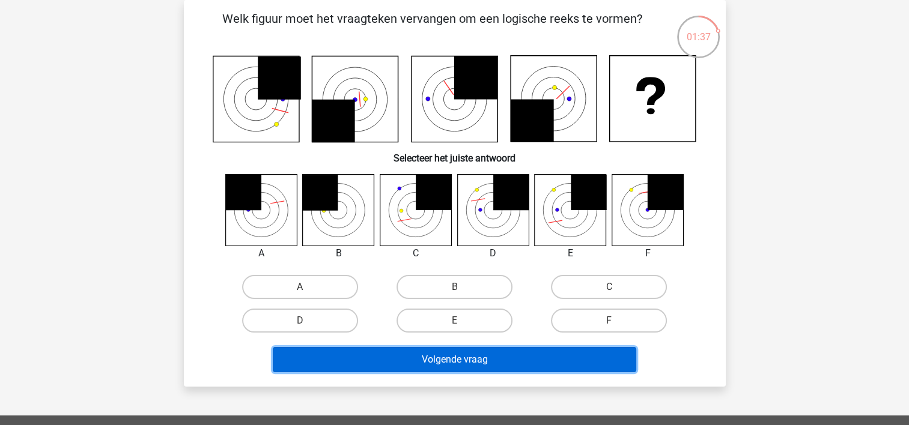
click at [433, 363] on button "Volgende vraag" at bounding box center [455, 359] width 364 height 25
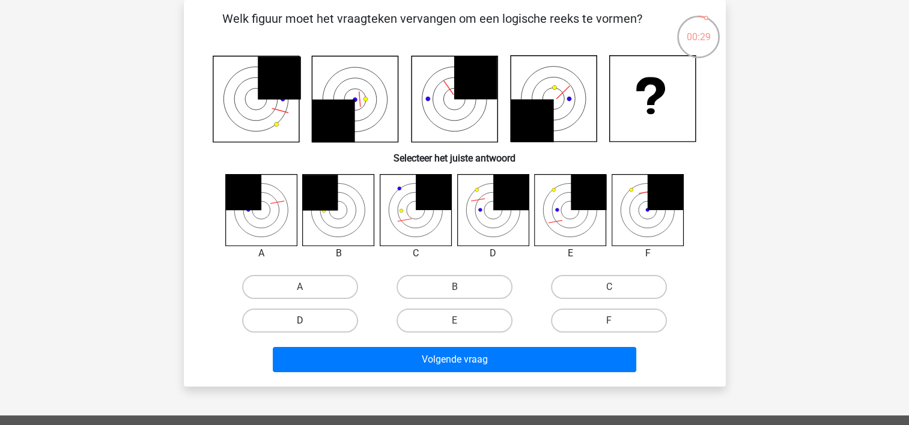
click at [344, 323] on label "D" at bounding box center [300, 321] width 116 height 24
click at [308, 323] on input "D" at bounding box center [304, 325] width 8 height 8
radio input "true"
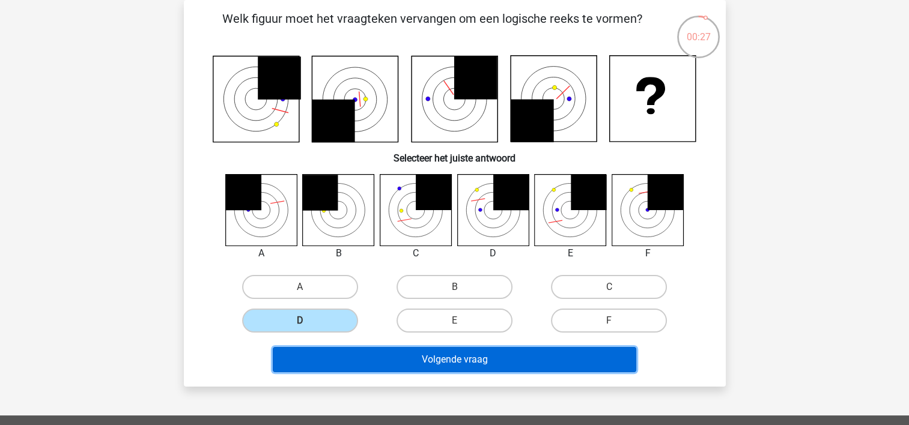
click at [383, 368] on button "Volgende vraag" at bounding box center [455, 359] width 364 height 25
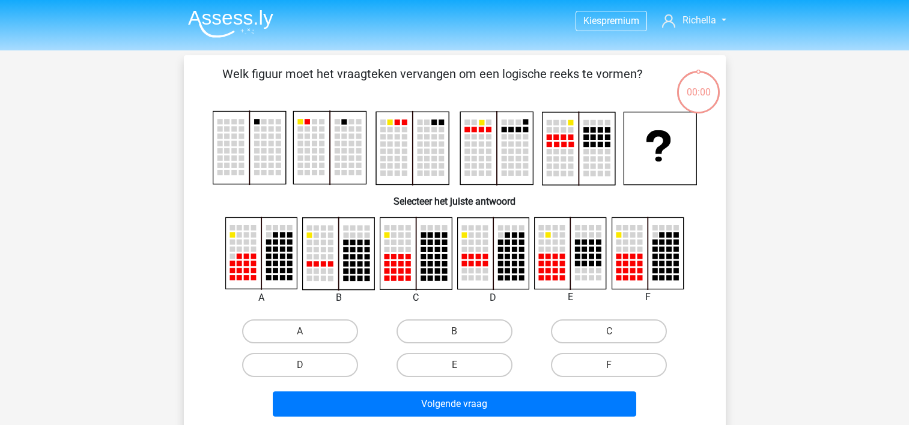
scroll to position [55, 0]
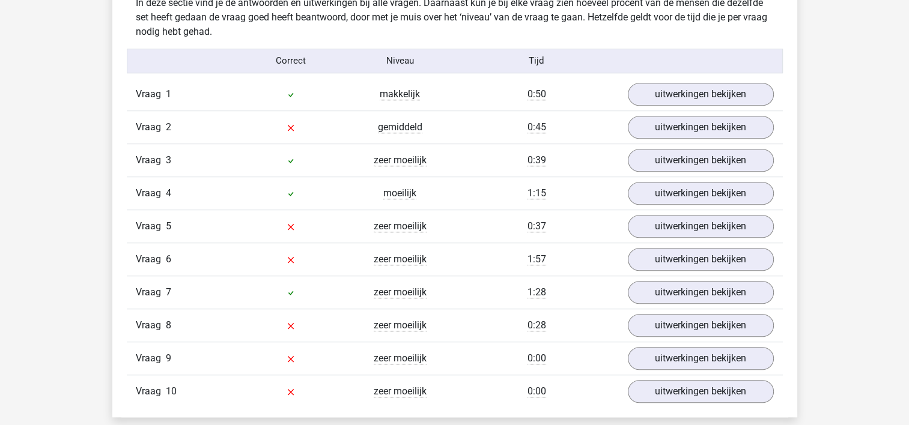
scroll to position [959, 0]
click at [642, 231] on link "uitwerkingen bekijken" at bounding box center [701, 226] width 168 height 26
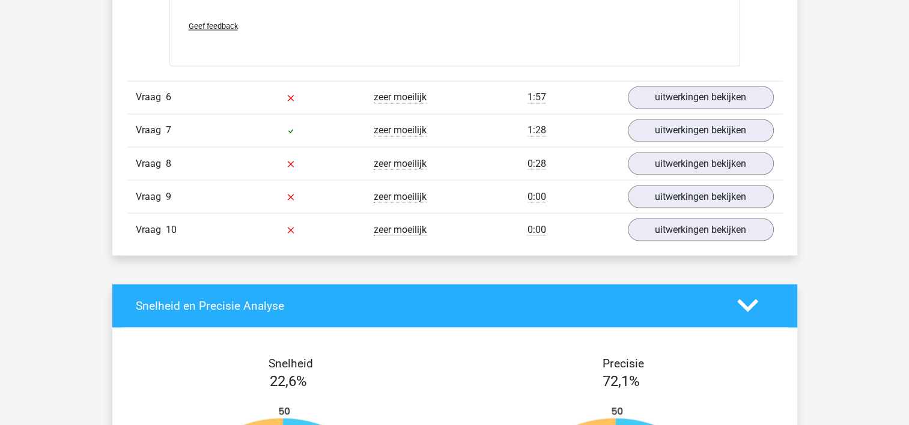
scroll to position [2130, 0]
click at [671, 98] on link "uitwerkingen bekijken" at bounding box center [701, 97] width 168 height 26
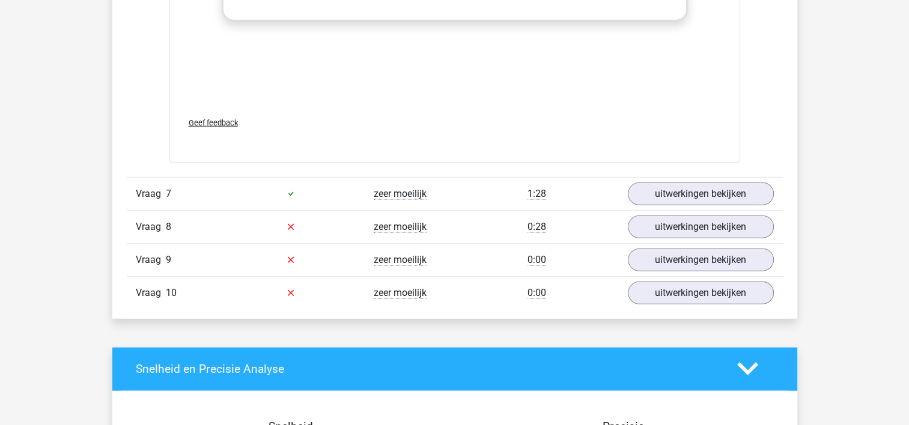
scroll to position [3112, 0]
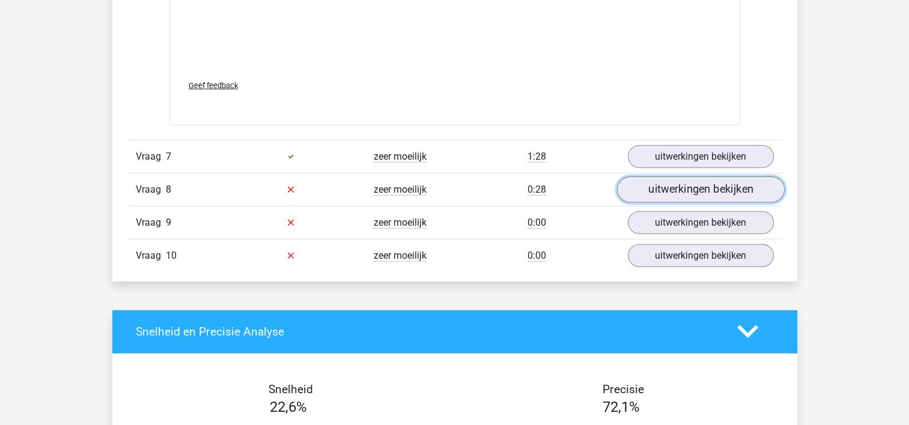
click at [673, 182] on link "uitwerkingen bekijken" at bounding box center [701, 190] width 168 height 26
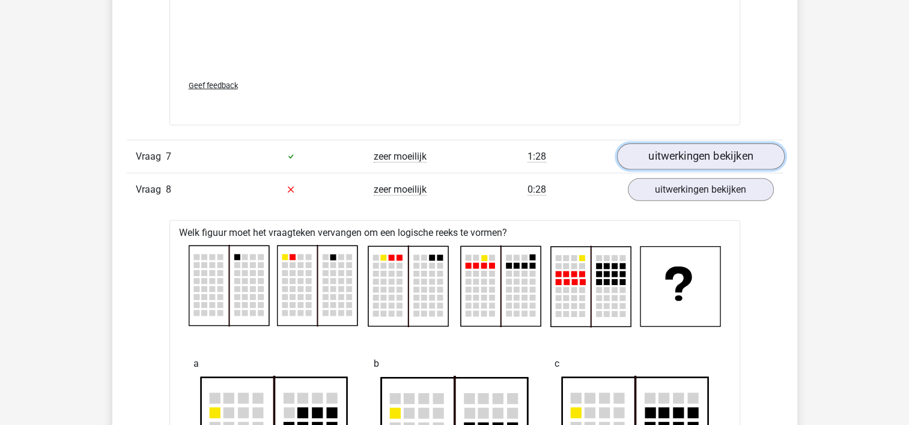
click at [656, 148] on link "uitwerkingen bekijken" at bounding box center [701, 157] width 168 height 26
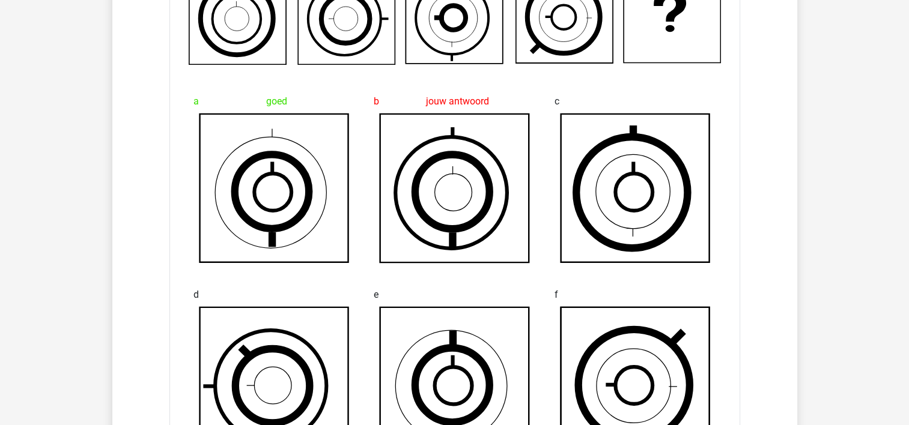
scroll to position [2322, 0]
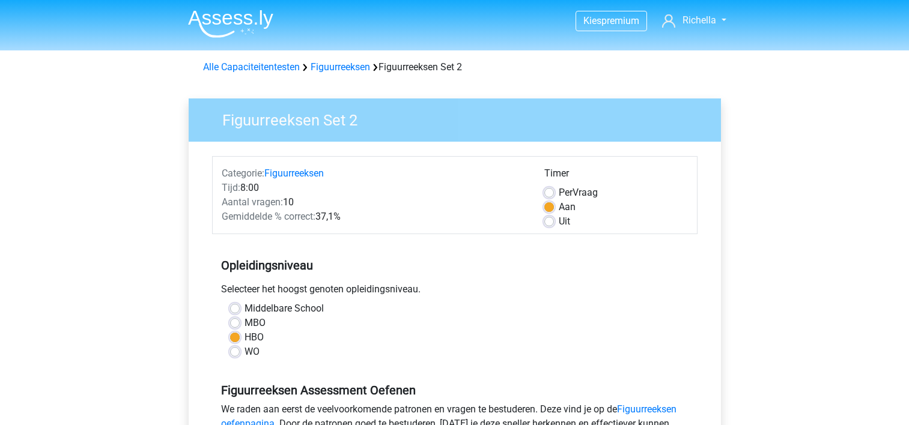
scroll to position [302, 0]
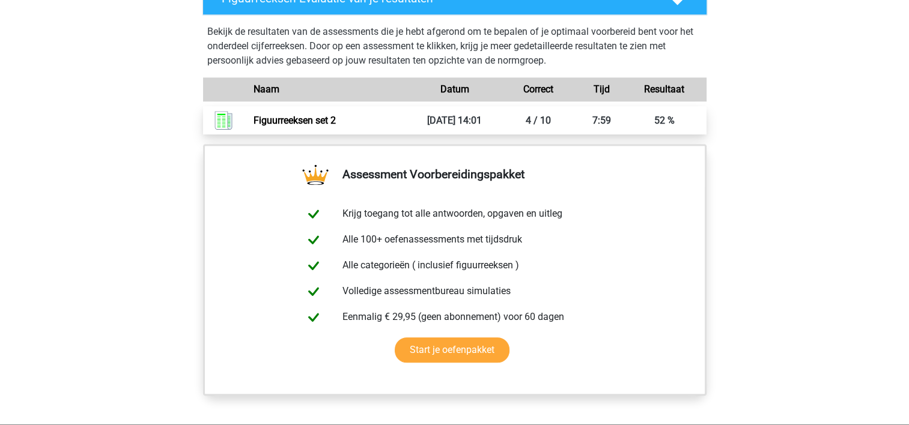
scroll to position [754, 0]
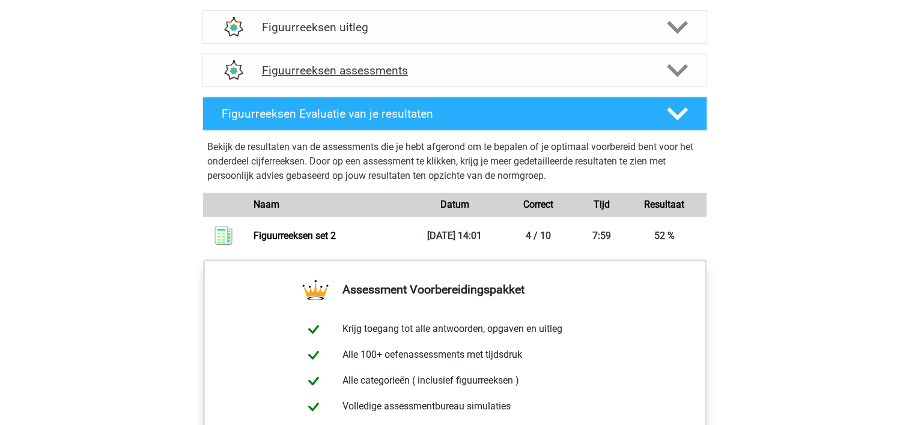
click at [435, 72] on h4 "Figuurreeksen assessments" at bounding box center [455, 71] width 386 height 14
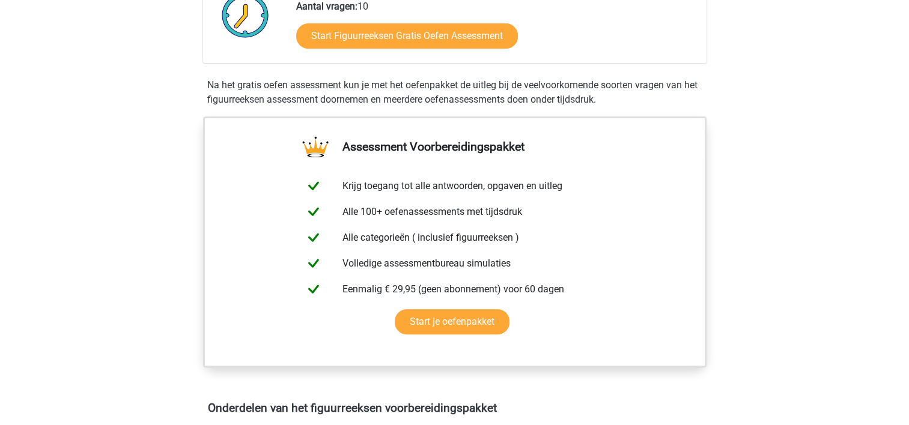
scroll to position [0, 0]
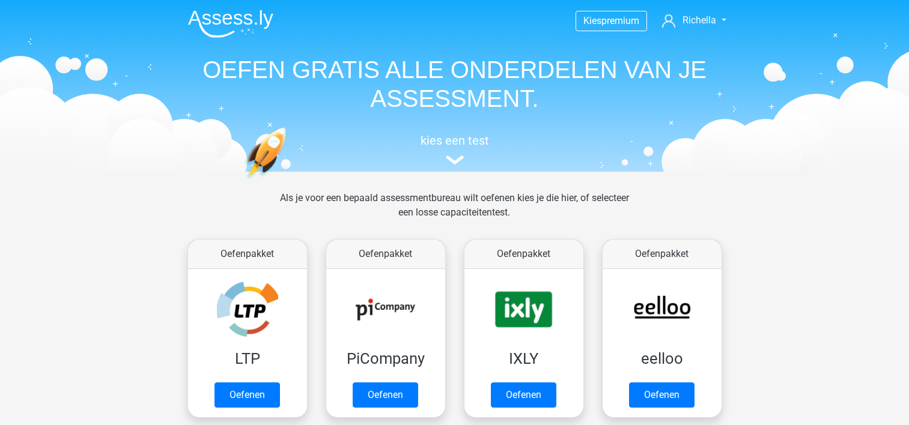
scroll to position [535, 0]
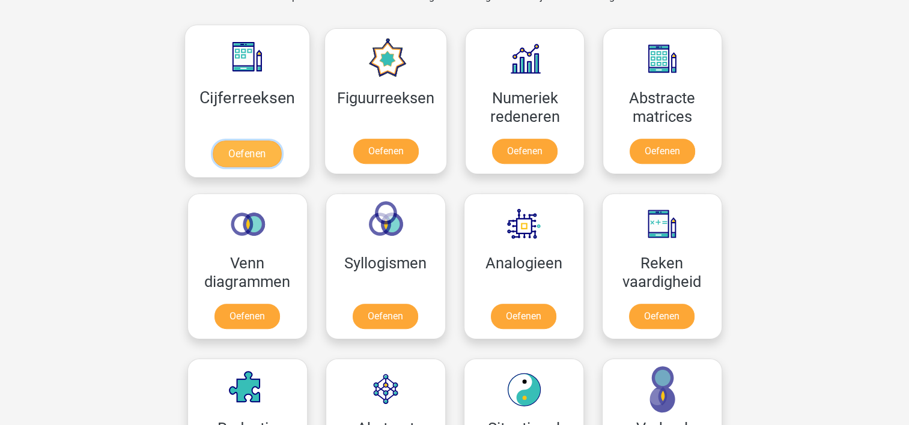
click at [250, 155] on link "Oefenen" at bounding box center [247, 154] width 69 height 26
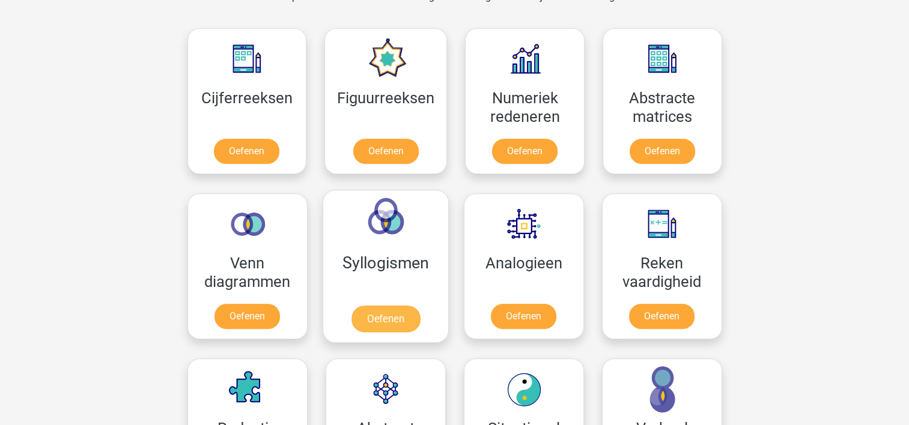
scroll to position [588, 0]
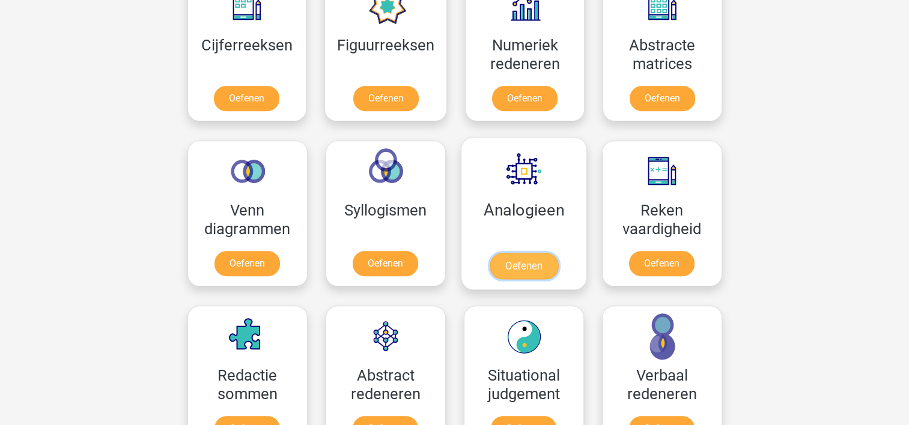
click at [531, 253] on link "Oefenen" at bounding box center [523, 266] width 69 height 26
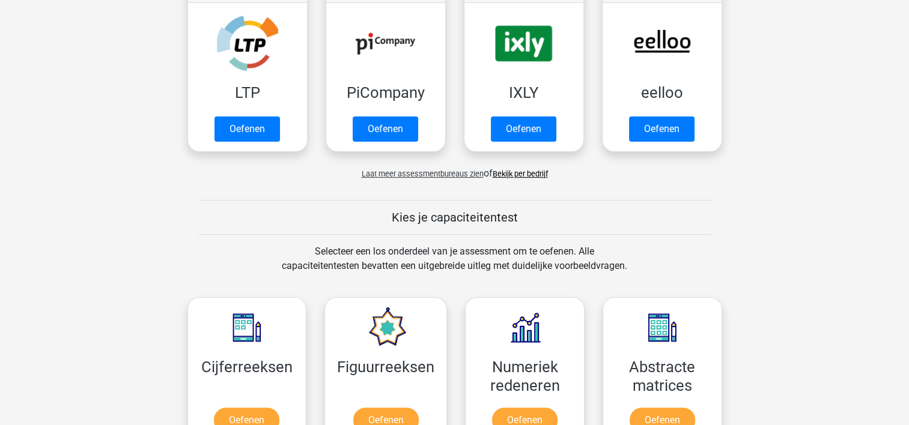
scroll to position [0, 0]
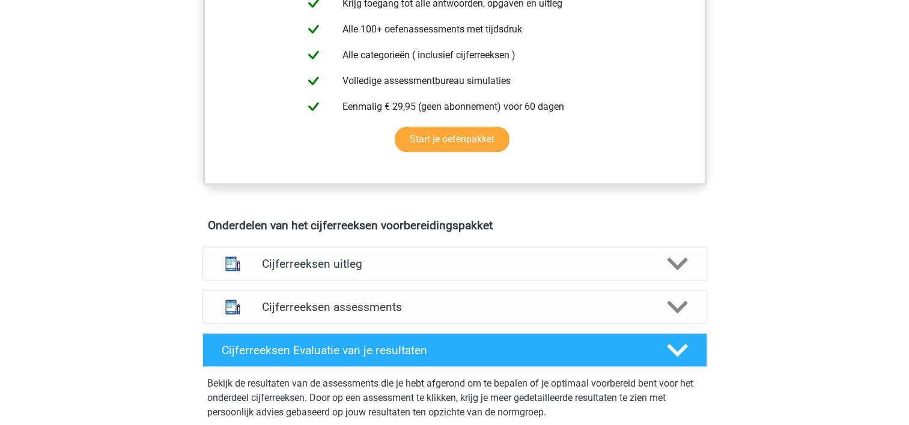
scroll to position [519, 0]
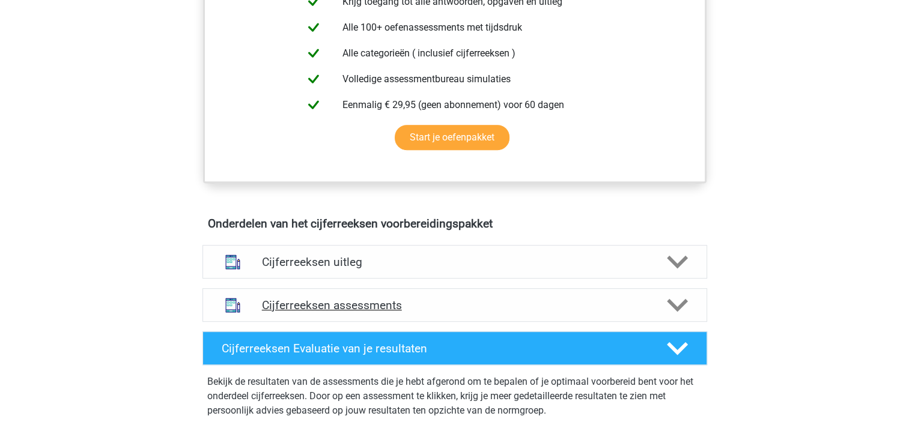
click at [400, 312] on h4 "Cijferreeksen assessments" at bounding box center [455, 306] width 386 height 14
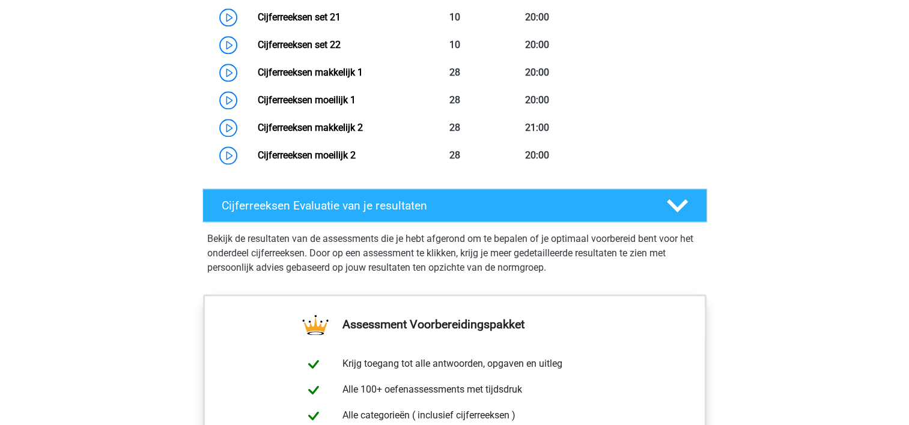
scroll to position [1553, 0]
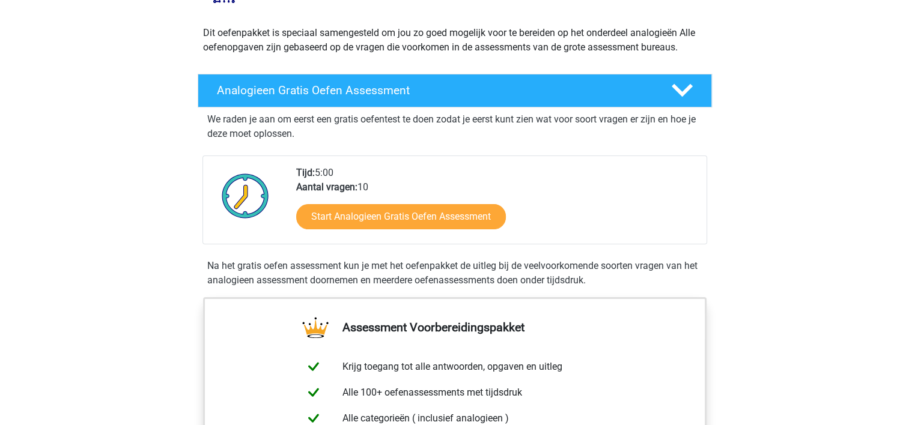
scroll to position [125, 0]
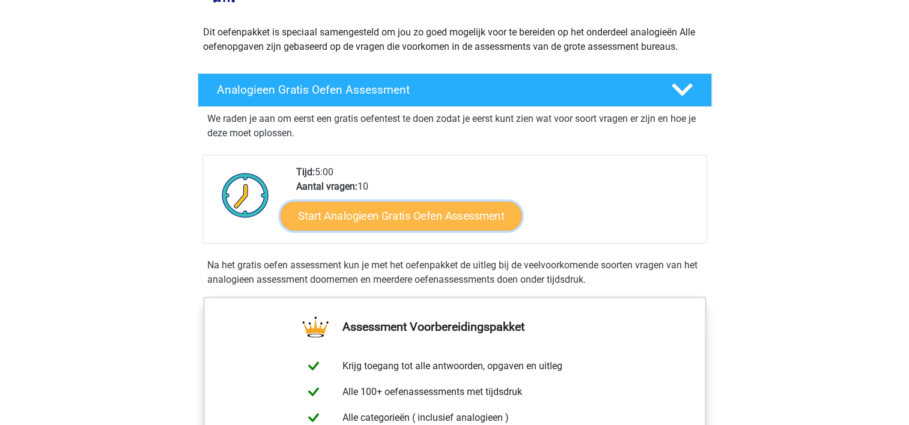
click at [385, 221] on link "Start Analogieen Gratis Oefen Assessment" at bounding box center [401, 215] width 241 height 29
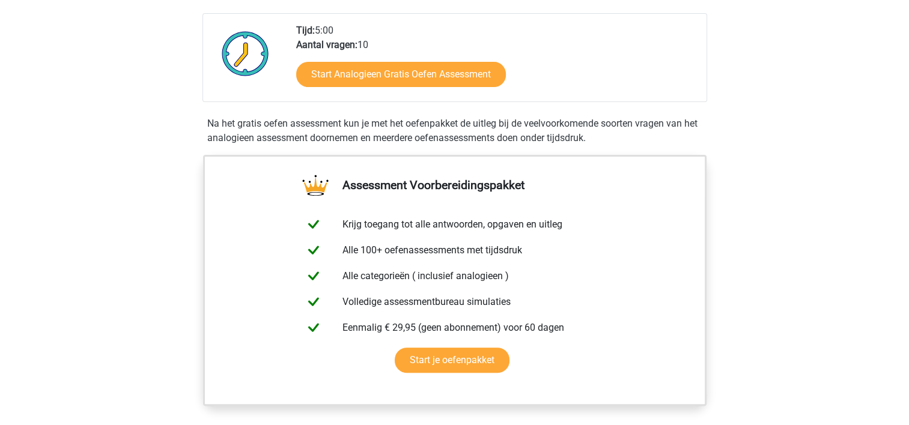
scroll to position [196, 0]
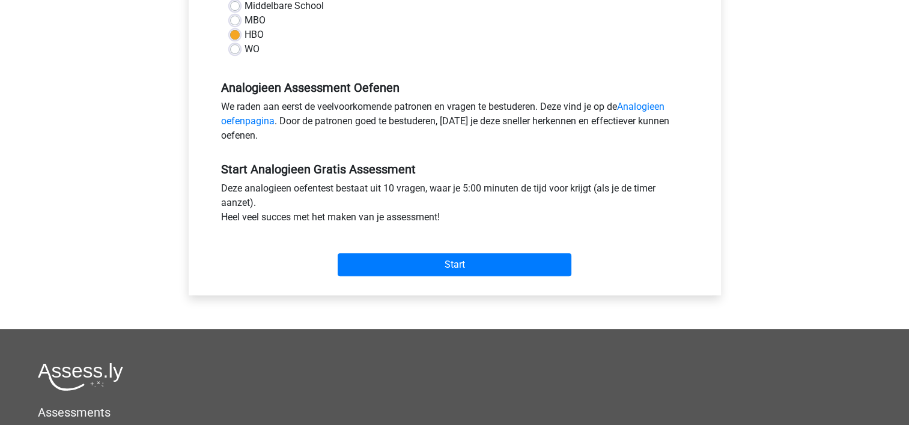
scroll to position [304, 0]
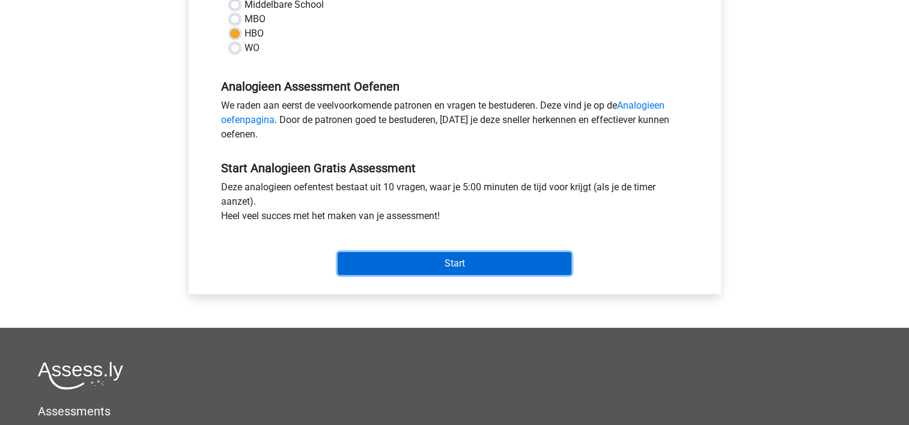
click at [404, 266] on input "Start" at bounding box center [455, 263] width 234 height 23
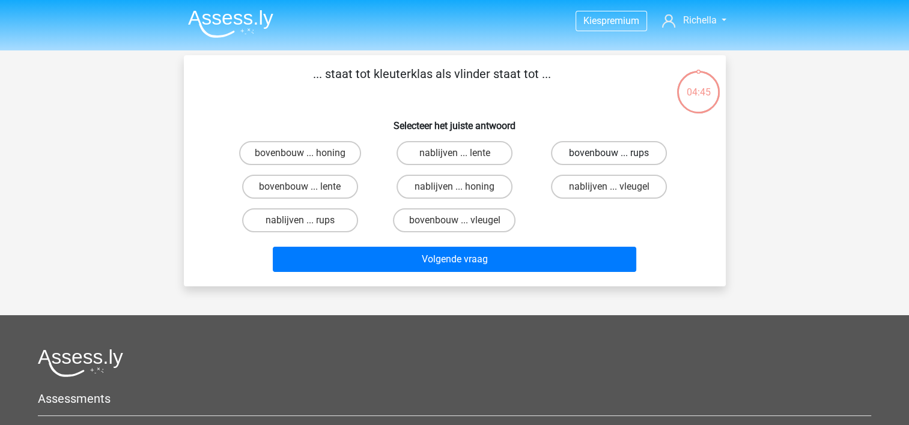
click at [583, 156] on label "bovenbouw ... rups" at bounding box center [609, 153] width 116 height 24
click at [609, 156] on input "bovenbouw ... rups" at bounding box center [613, 157] width 8 height 8
radio input "true"
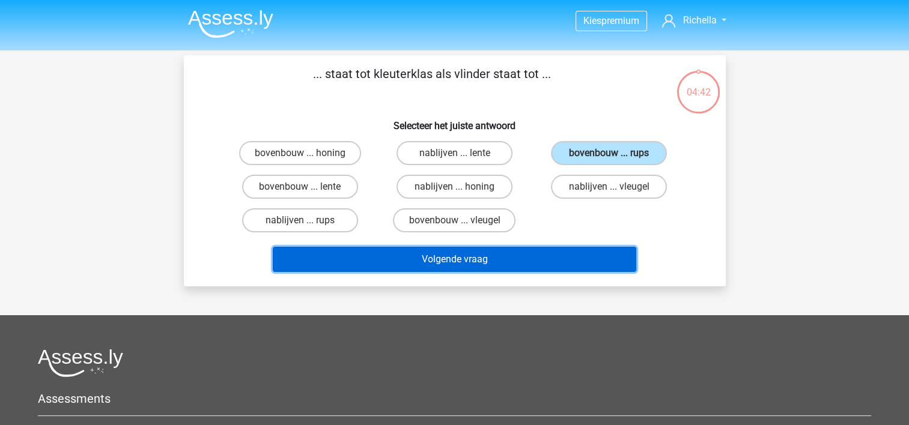
click at [478, 263] on button "Volgende vraag" at bounding box center [455, 259] width 364 height 25
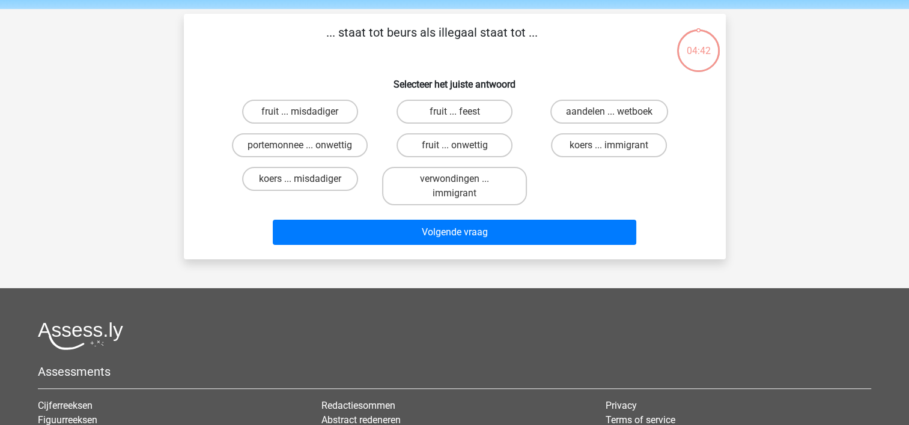
scroll to position [55, 0]
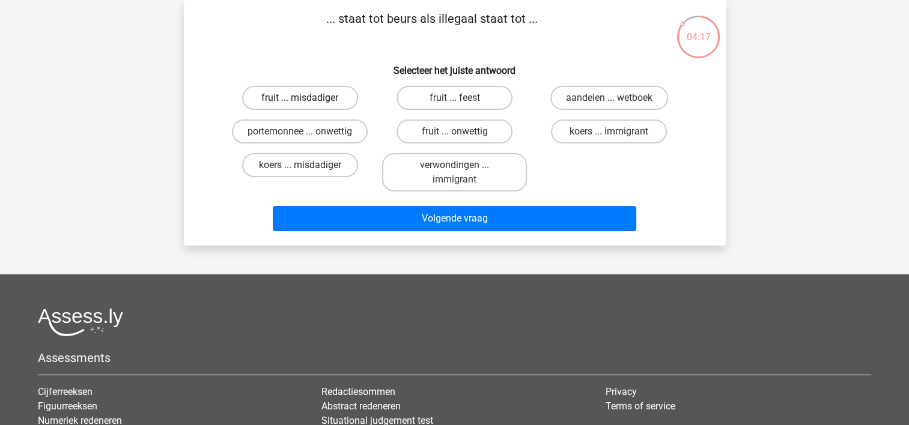
click at [296, 105] on label "fruit ... misdadiger" at bounding box center [300, 98] width 116 height 24
click at [300, 105] on input "fruit ... misdadiger" at bounding box center [304, 102] width 8 height 8
radio input "true"
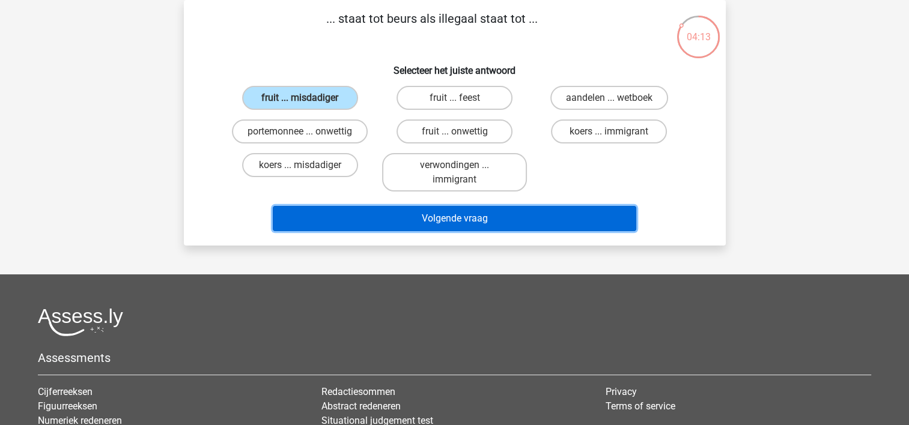
click at [433, 225] on button "Volgende vraag" at bounding box center [455, 218] width 364 height 25
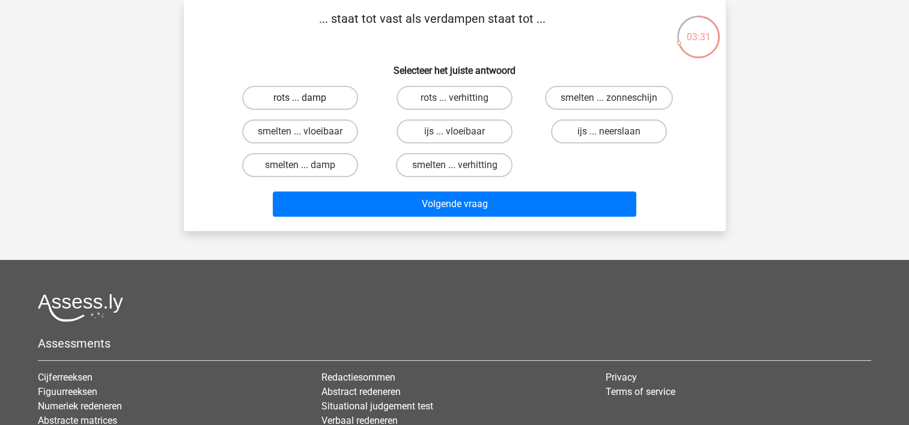
click at [320, 103] on label "rots ... damp" at bounding box center [300, 98] width 116 height 24
click at [308, 103] on input "rots ... damp" at bounding box center [304, 102] width 8 height 8
radio input "true"
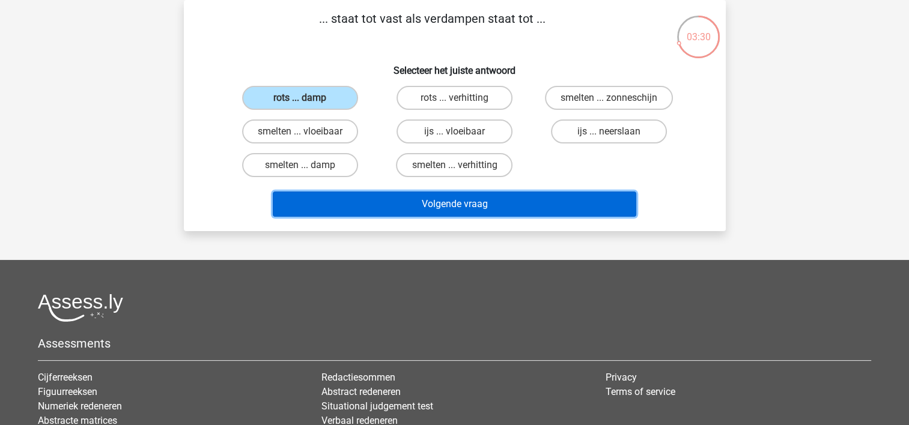
click at [401, 195] on button "Volgende vraag" at bounding box center [455, 204] width 364 height 25
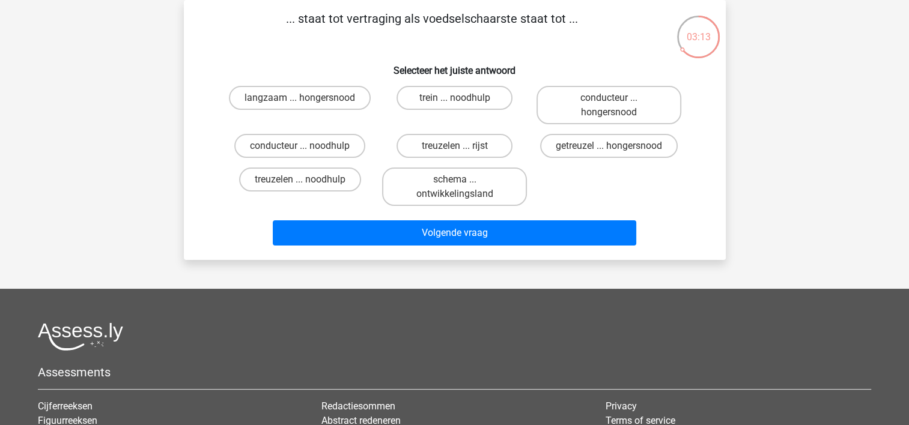
click at [303, 103] on input "langzaam ... hongersnood" at bounding box center [304, 102] width 8 height 8
radio input "true"
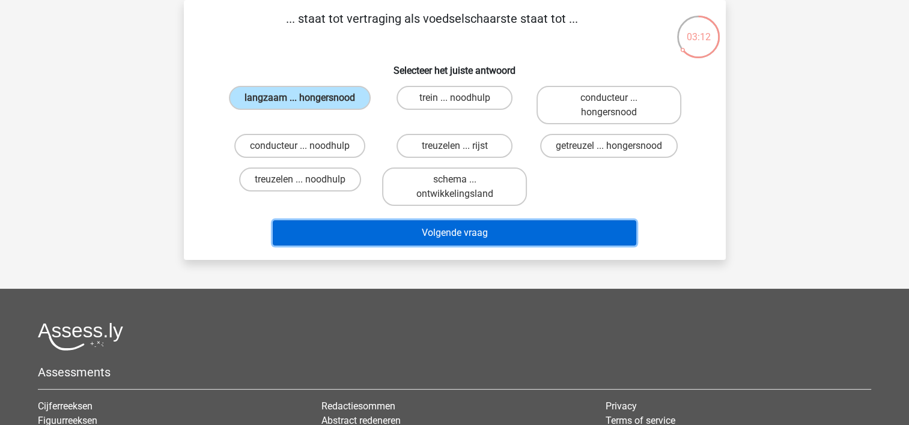
click at [412, 233] on button "Volgende vraag" at bounding box center [455, 233] width 364 height 25
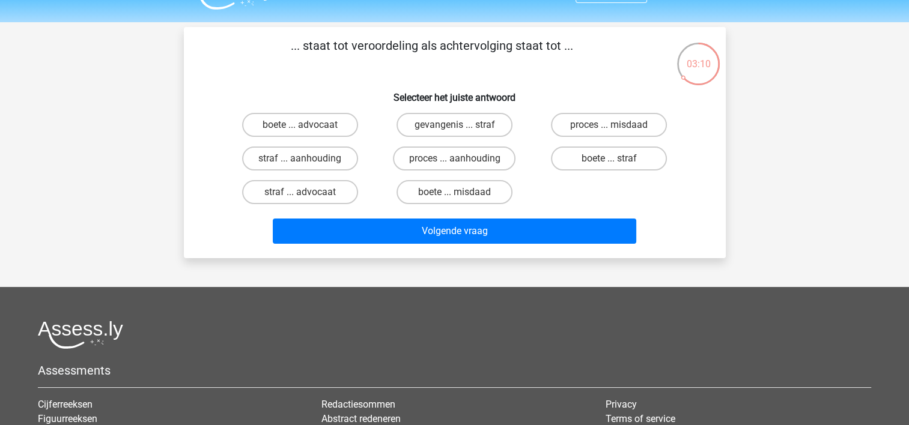
scroll to position [16, 0]
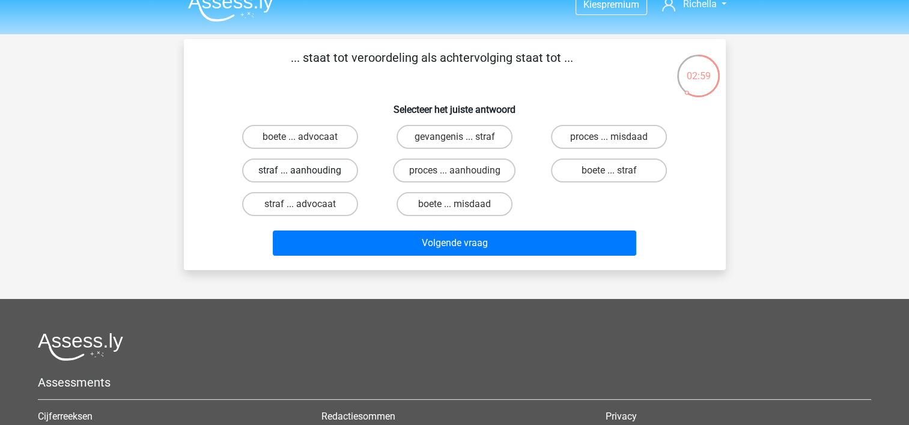
click at [336, 177] on label "straf ... aanhouding" at bounding box center [300, 171] width 116 height 24
click at [308, 177] on input "straf ... aanhouding" at bounding box center [304, 175] width 8 height 8
radio input "true"
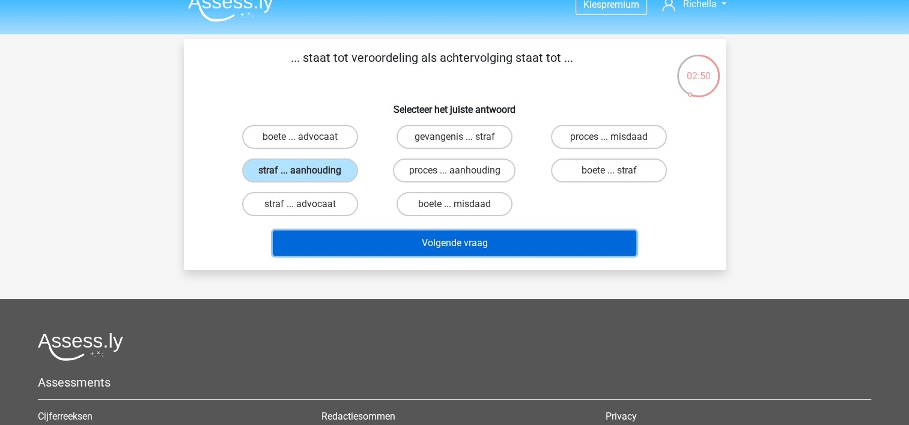
click at [471, 240] on button "Volgende vraag" at bounding box center [455, 243] width 364 height 25
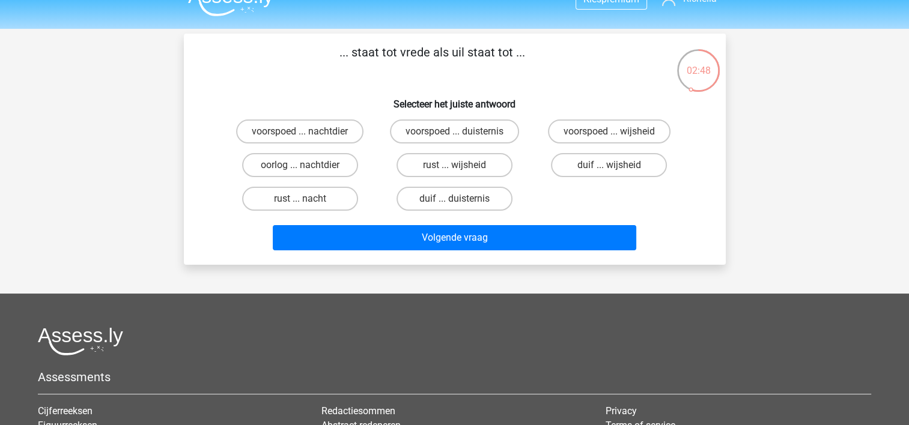
scroll to position [20, 0]
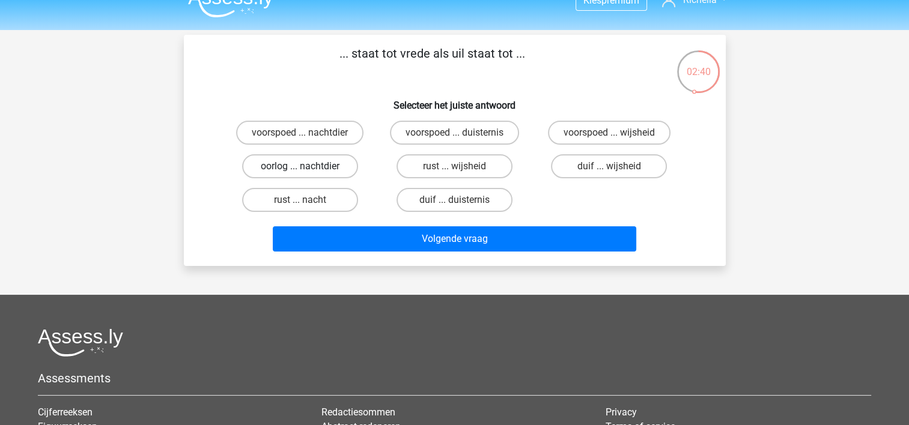
click at [296, 165] on label "oorlog ... nachtdier" at bounding box center [300, 166] width 116 height 24
click at [300, 166] on input "oorlog ... nachtdier" at bounding box center [304, 170] width 8 height 8
radio input "true"
click at [327, 138] on label "voorspoed ... nachtdier" at bounding box center [299, 133] width 127 height 24
click at [308, 138] on input "voorspoed ... nachtdier" at bounding box center [304, 137] width 8 height 8
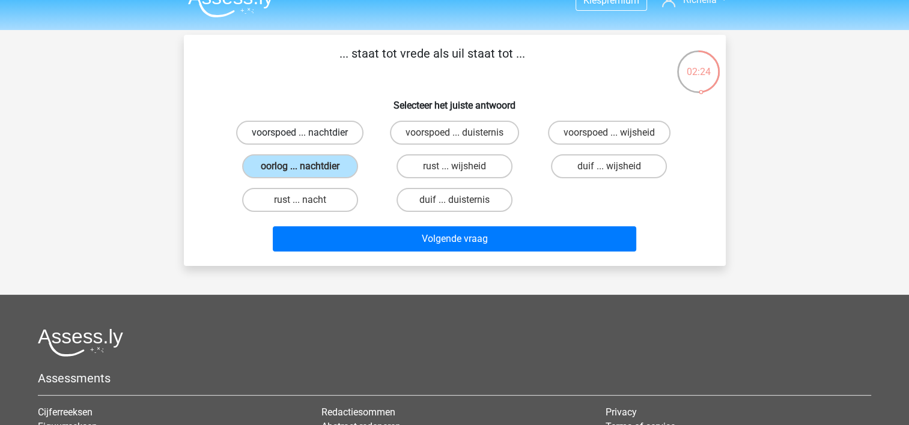
radio input "true"
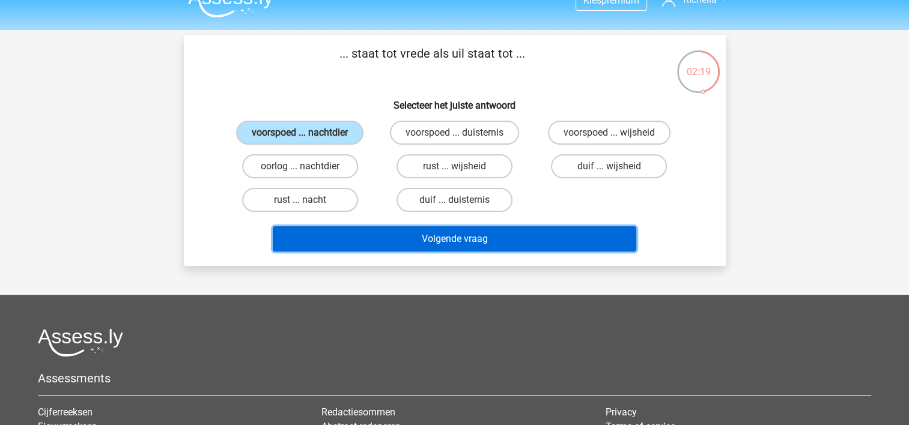
click at [486, 231] on button "Volgende vraag" at bounding box center [455, 239] width 364 height 25
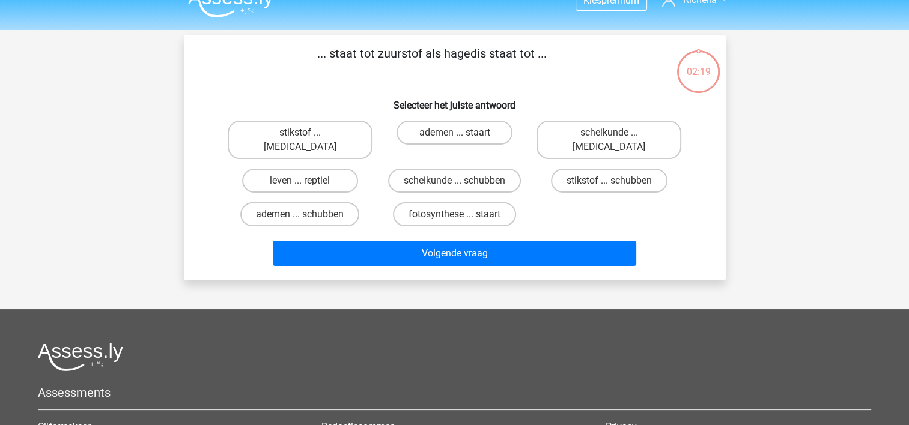
scroll to position [55, 0]
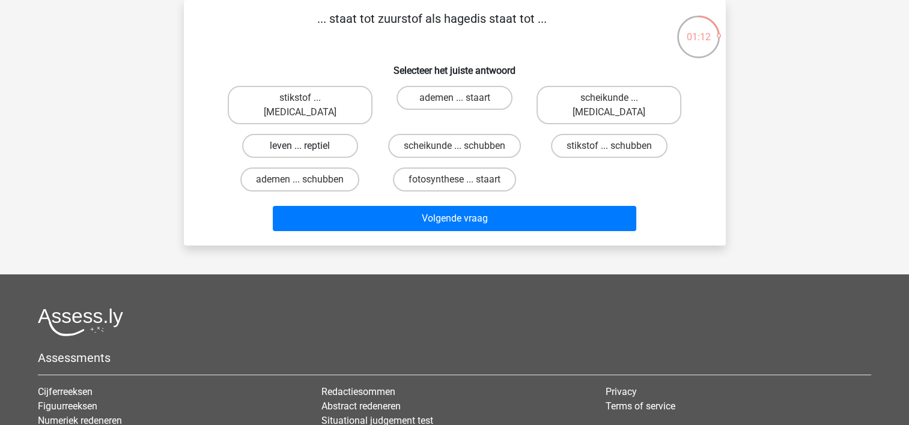
click at [317, 134] on label "leven ... reptiel" at bounding box center [300, 146] width 116 height 24
click at [308, 146] on input "leven ... reptiel" at bounding box center [304, 150] width 8 height 8
radio input "true"
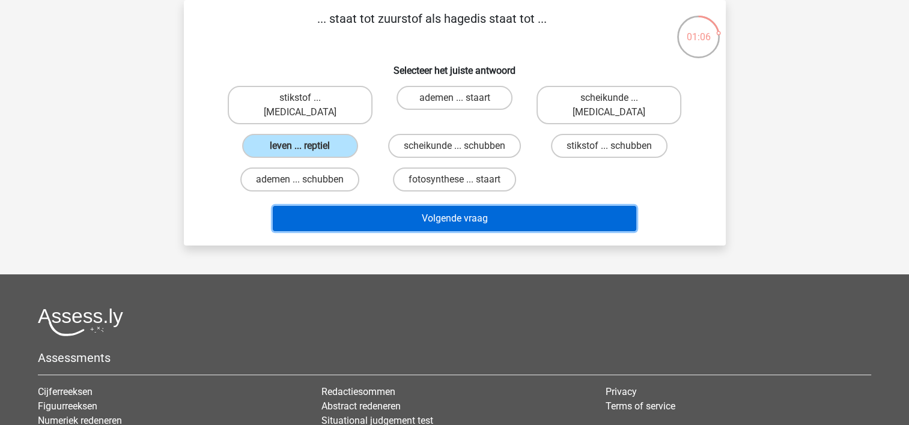
click at [449, 206] on button "Volgende vraag" at bounding box center [455, 218] width 364 height 25
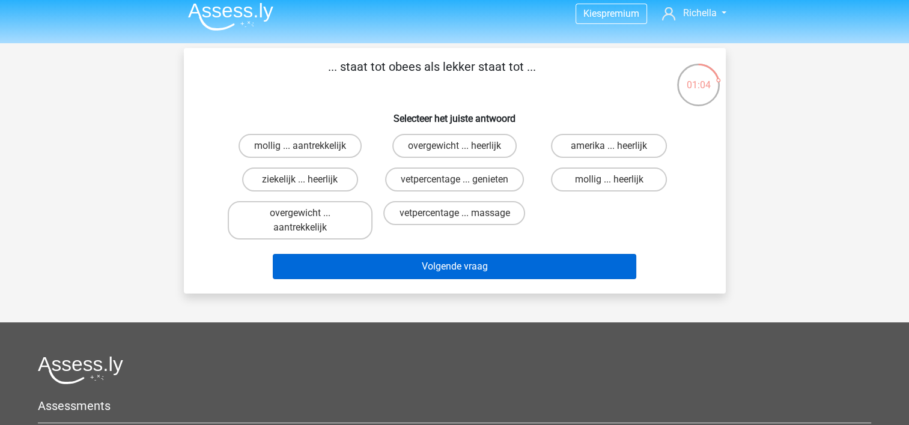
scroll to position [6, 0]
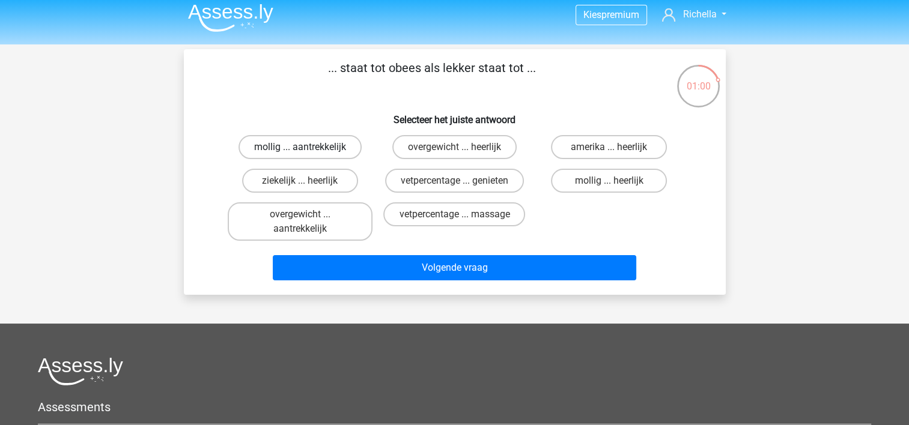
click at [290, 140] on label "mollig ... aantrekkelijk" at bounding box center [300, 147] width 123 height 24
click at [300, 147] on input "mollig ... aantrekkelijk" at bounding box center [304, 151] width 8 height 8
radio input "true"
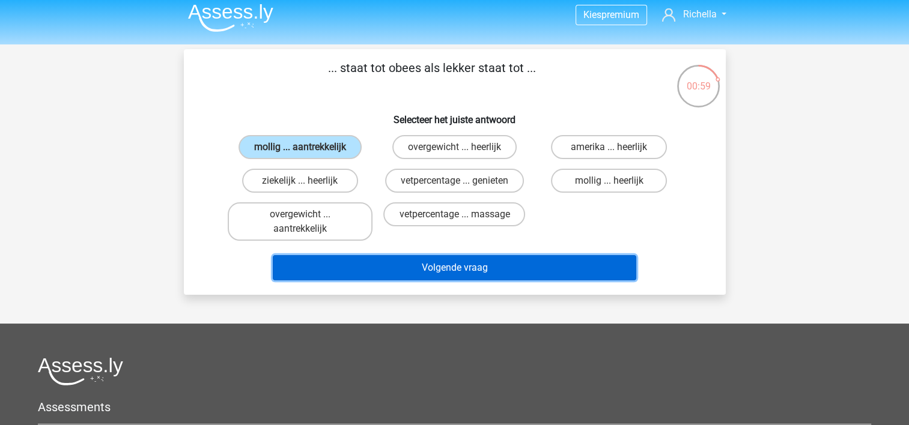
click at [421, 263] on button "Volgende vraag" at bounding box center [455, 267] width 364 height 25
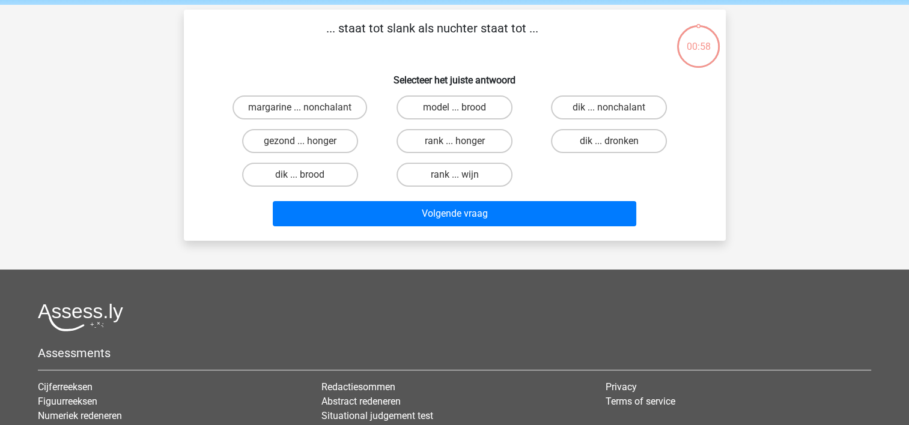
scroll to position [55, 0]
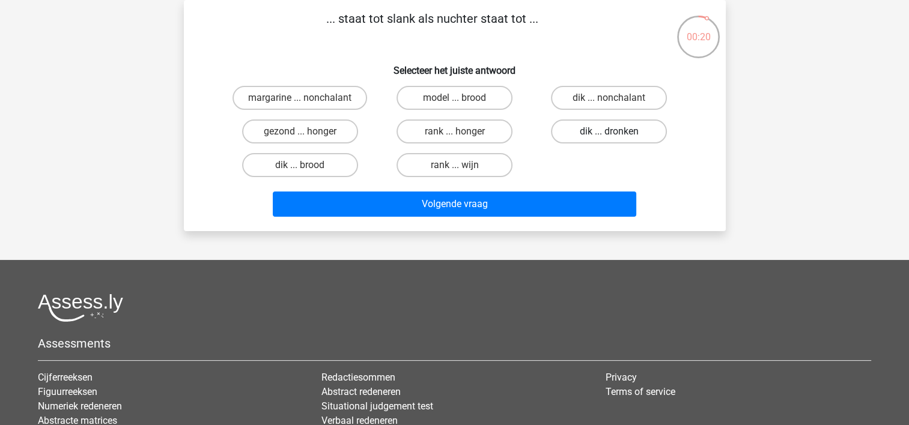
click at [574, 127] on label "dik ... dronken" at bounding box center [609, 132] width 116 height 24
click at [609, 132] on input "dik ... dronken" at bounding box center [613, 136] width 8 height 8
radio input "true"
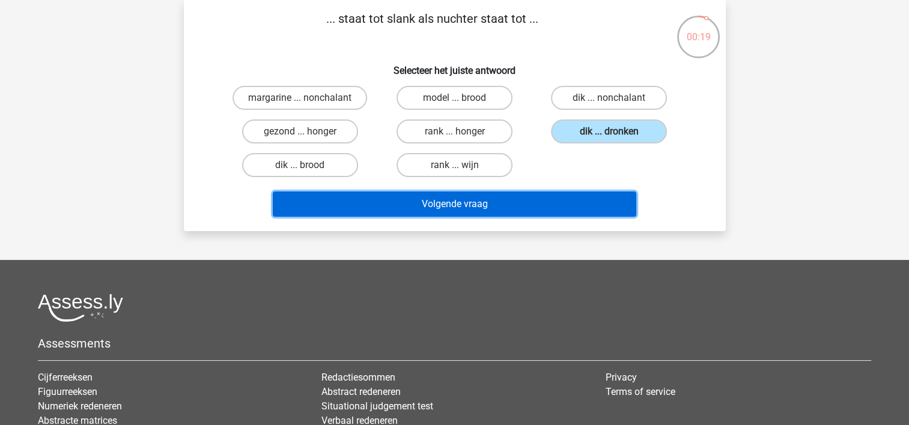
click at [495, 200] on button "Volgende vraag" at bounding box center [455, 204] width 364 height 25
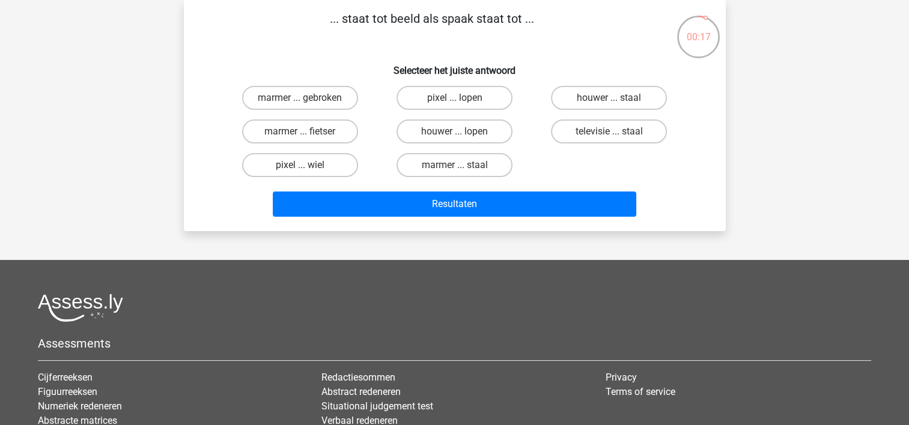
scroll to position [0, 0]
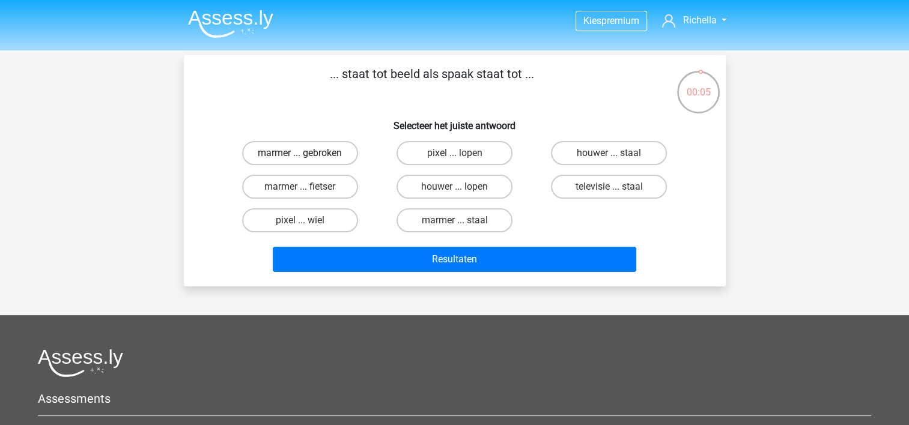
click at [322, 152] on label "marmer ... gebroken" at bounding box center [300, 153] width 116 height 24
click at [308, 153] on input "marmer ... gebroken" at bounding box center [304, 157] width 8 height 8
radio input "true"
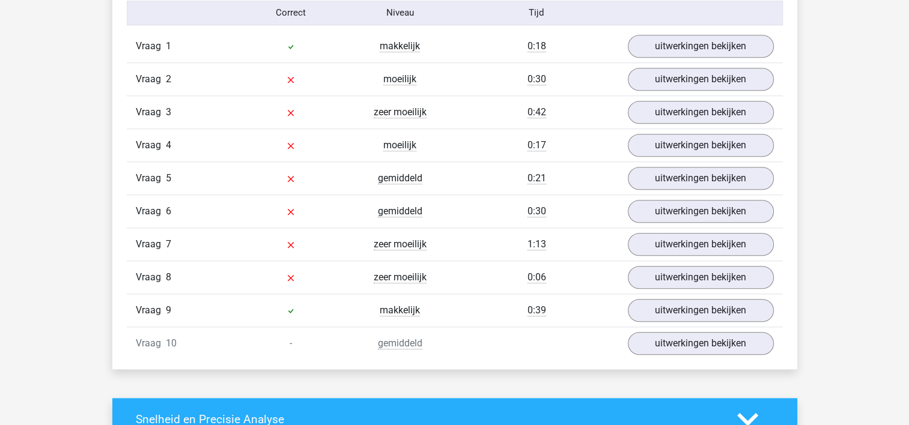
scroll to position [1010, 0]
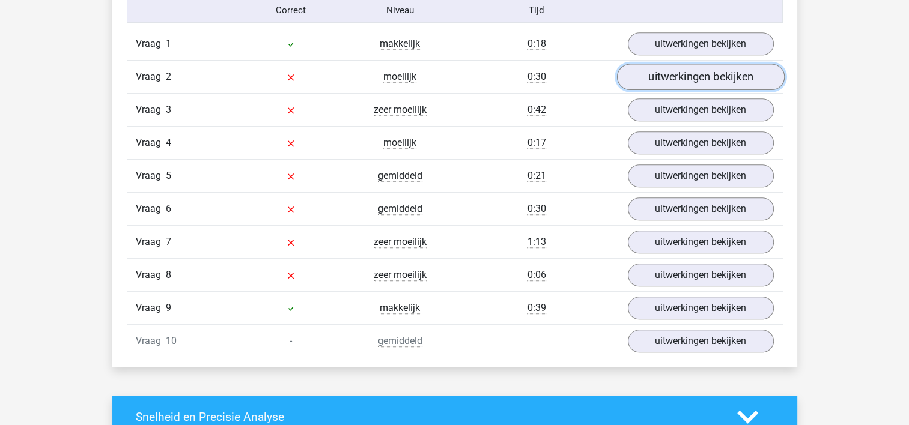
click at [668, 85] on link "uitwerkingen bekijken" at bounding box center [701, 77] width 168 height 26
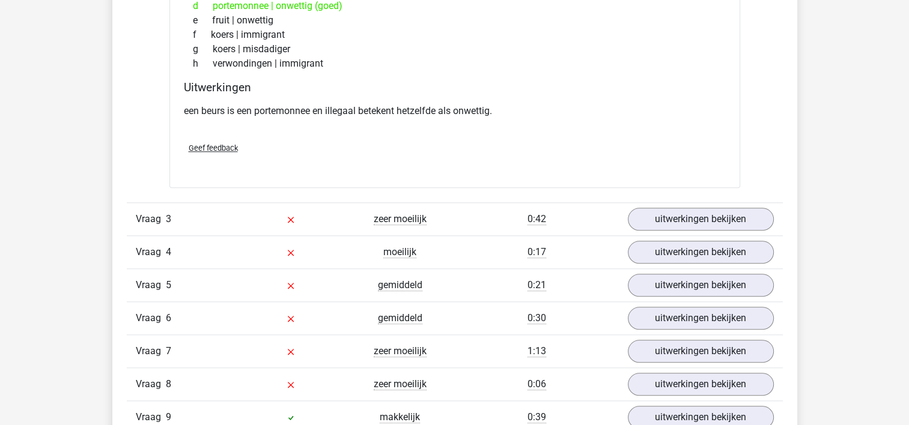
scroll to position [1201, 0]
click at [652, 222] on link "uitwerkingen bekijken" at bounding box center [701, 219] width 168 height 26
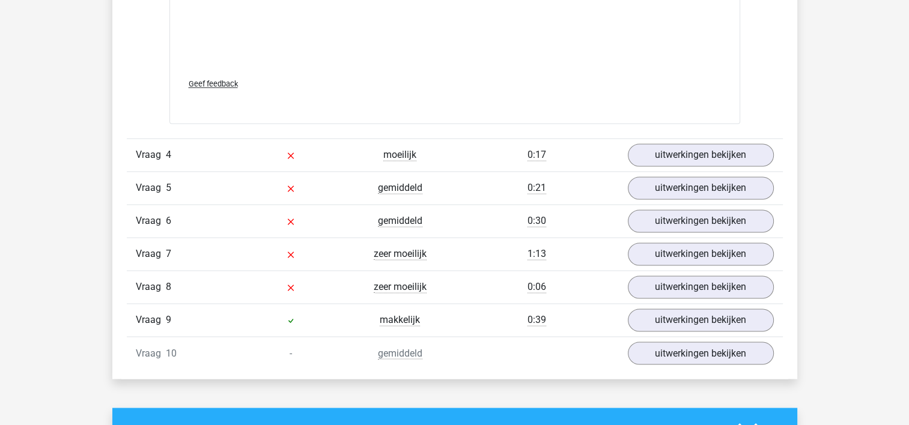
scroll to position [1936, 0]
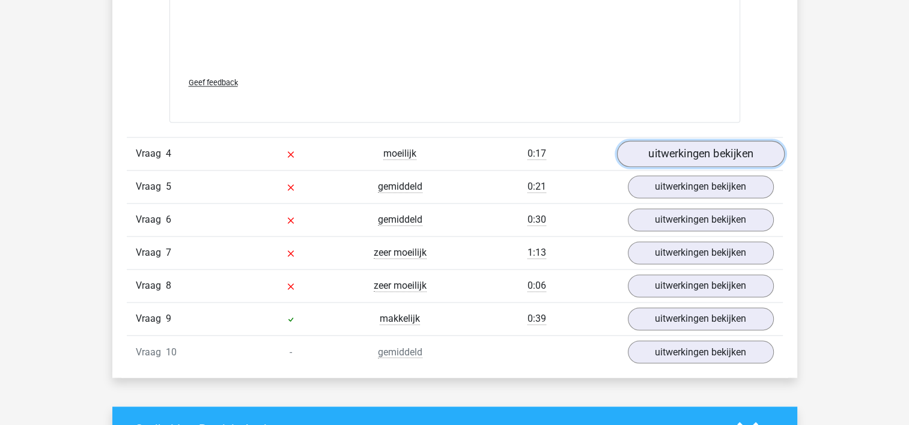
click at [689, 150] on link "uitwerkingen bekijken" at bounding box center [701, 154] width 168 height 26
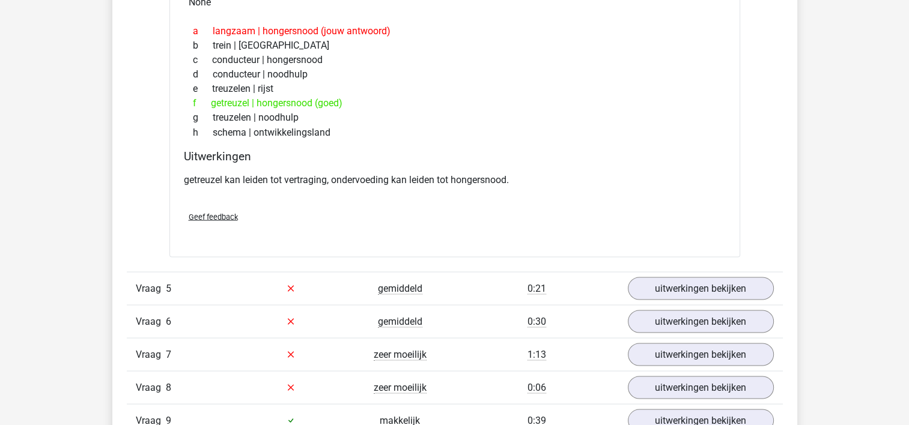
scroll to position [2101, 0]
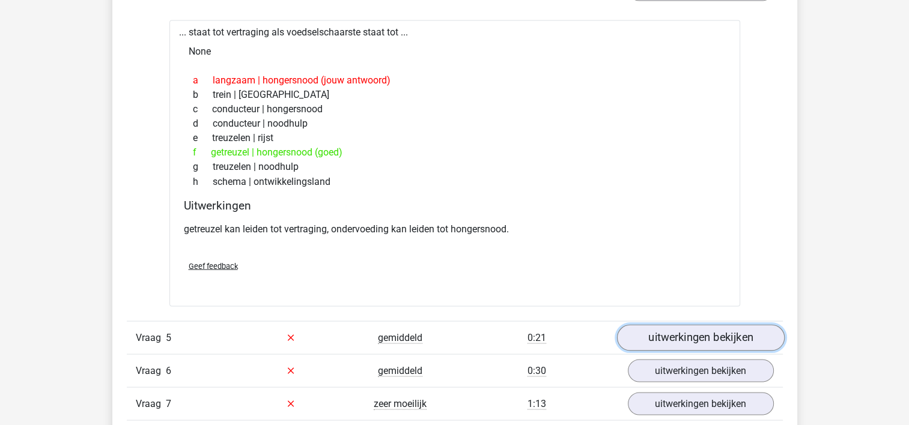
click at [665, 327] on link "uitwerkingen bekijken" at bounding box center [701, 337] width 168 height 26
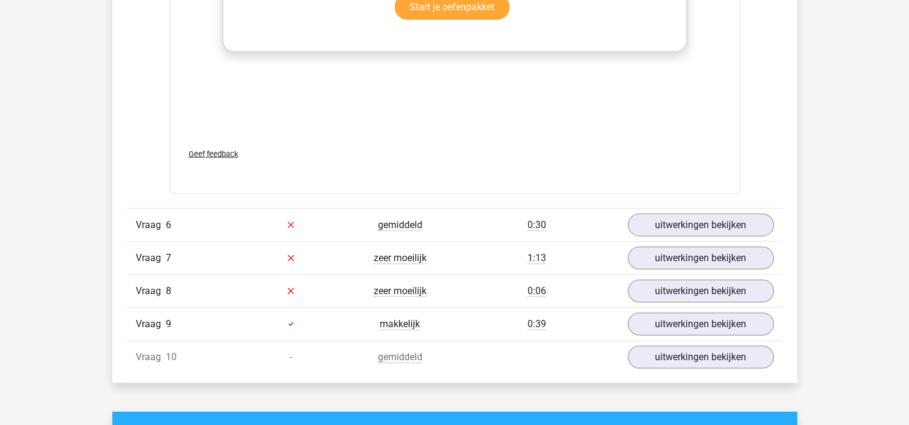
scroll to position [2922, 0]
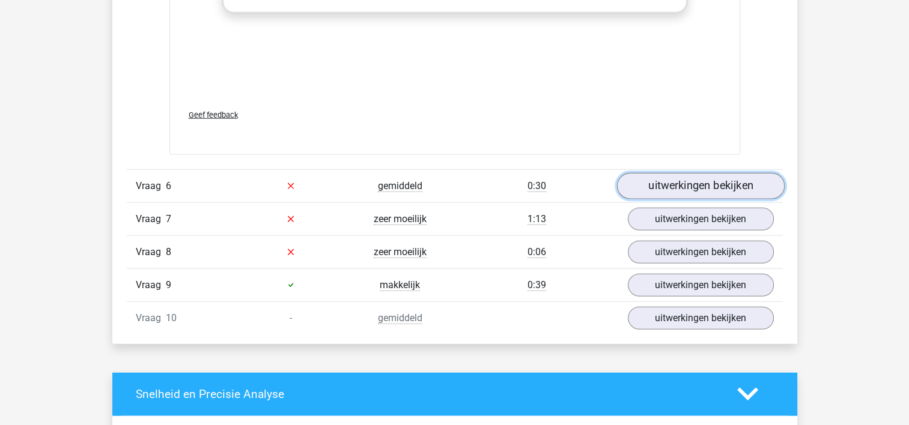
click at [666, 190] on link "uitwerkingen bekijken" at bounding box center [701, 186] width 168 height 26
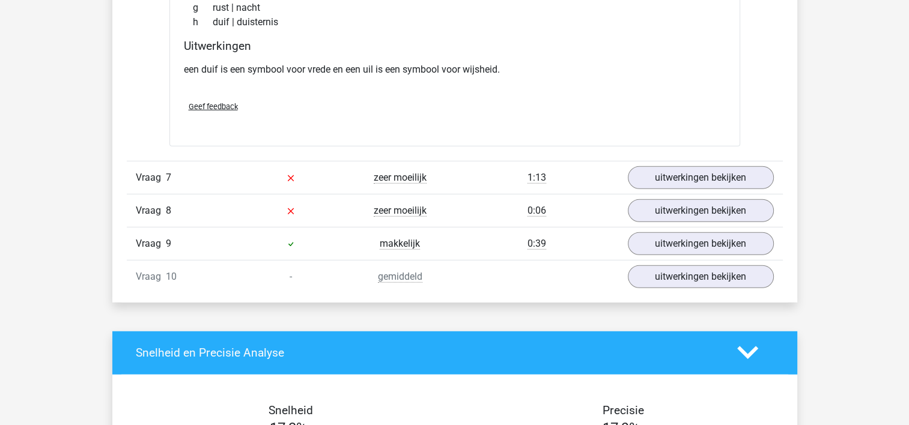
scroll to position [3273, 0]
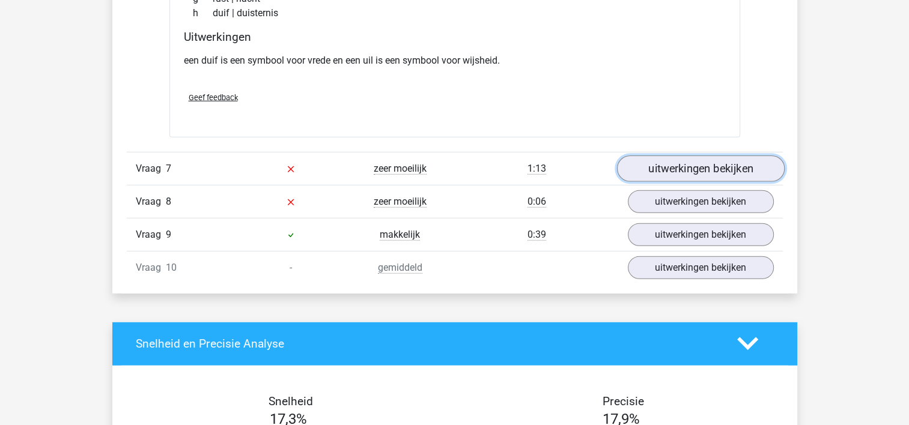
click at [675, 172] on link "uitwerkingen bekijken" at bounding box center [701, 169] width 168 height 26
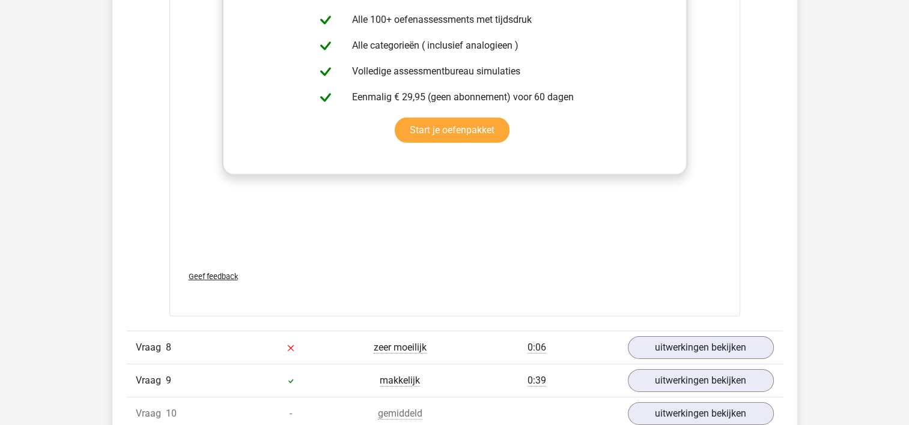
scroll to position [3773, 0]
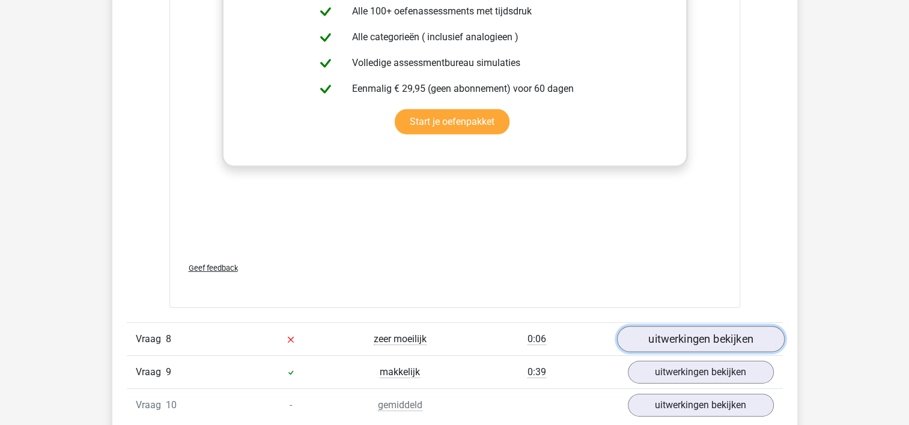
click at [702, 329] on link "uitwerkingen bekijken" at bounding box center [701, 339] width 168 height 26
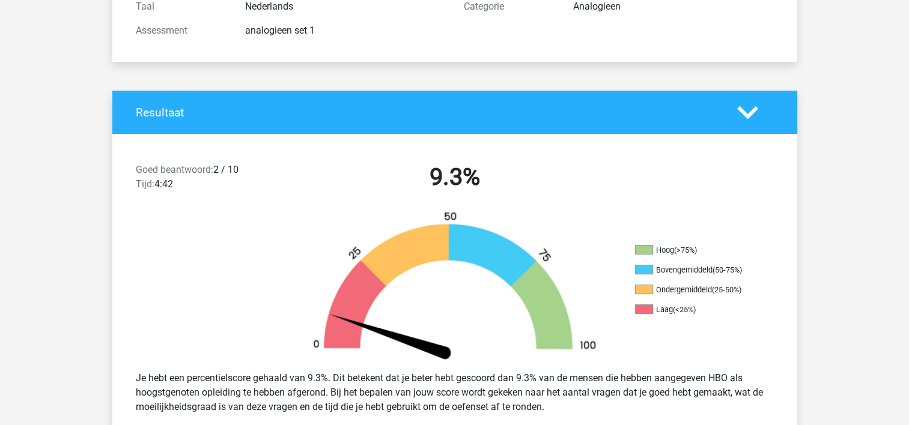
scroll to position [172, 0]
